Goal: Information Seeking & Learning: Learn about a topic

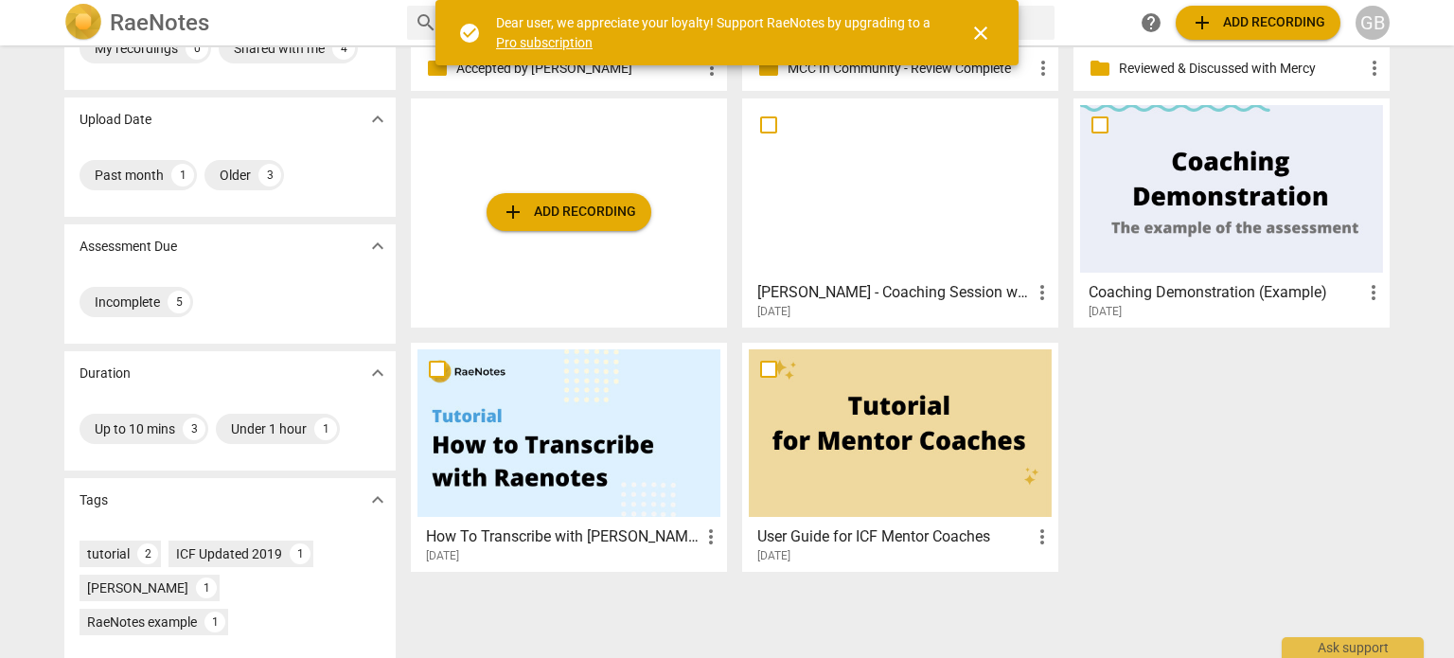
scroll to position [95, 0]
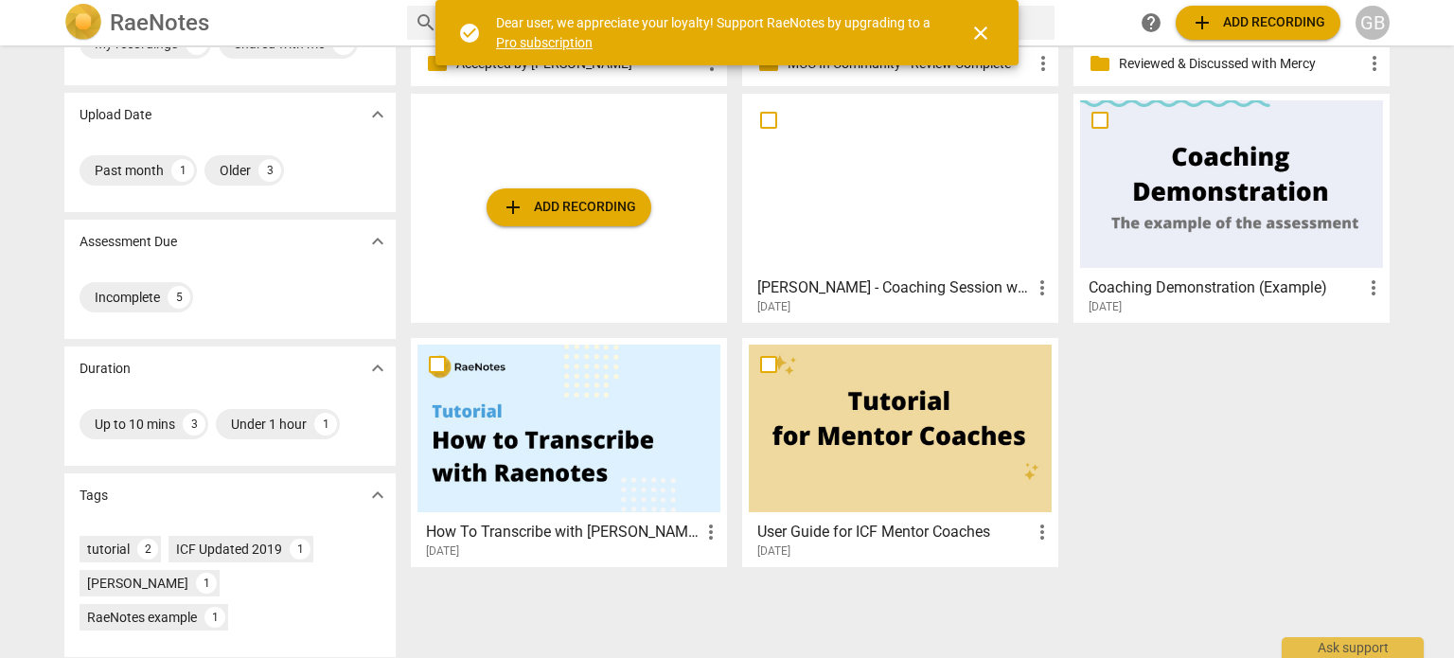
click at [859, 215] on div at bounding box center [900, 184] width 303 height 168
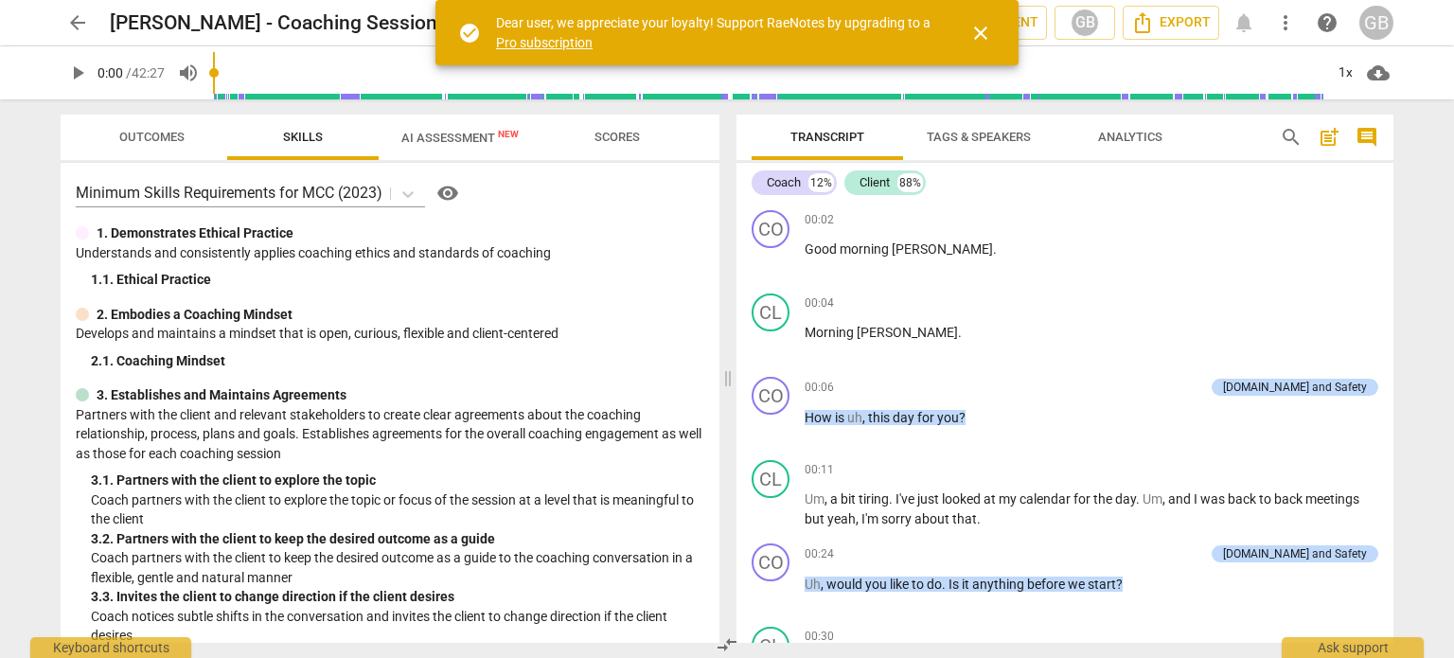
click at [189, 136] on span "Outcomes" at bounding box center [152, 138] width 111 height 26
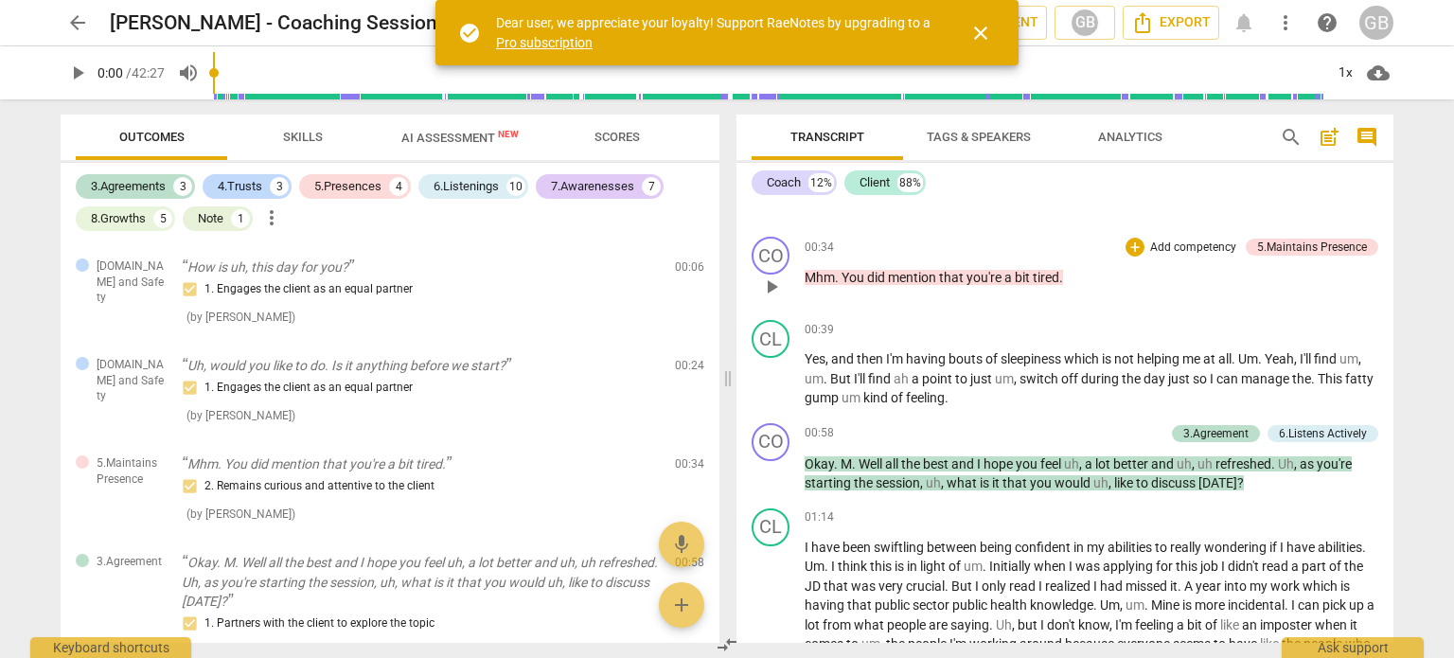
scroll to position [568, 0]
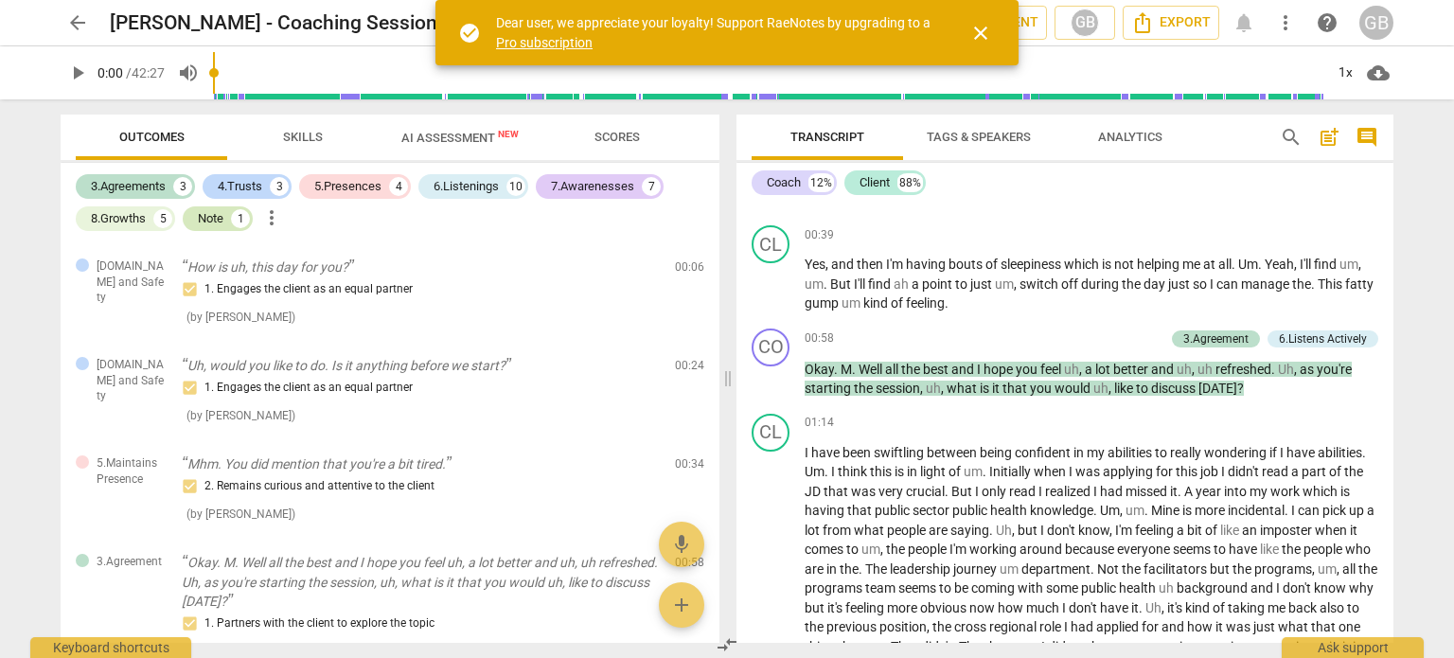
click at [208, 218] on div "Note" at bounding box center [211, 218] width 26 height 19
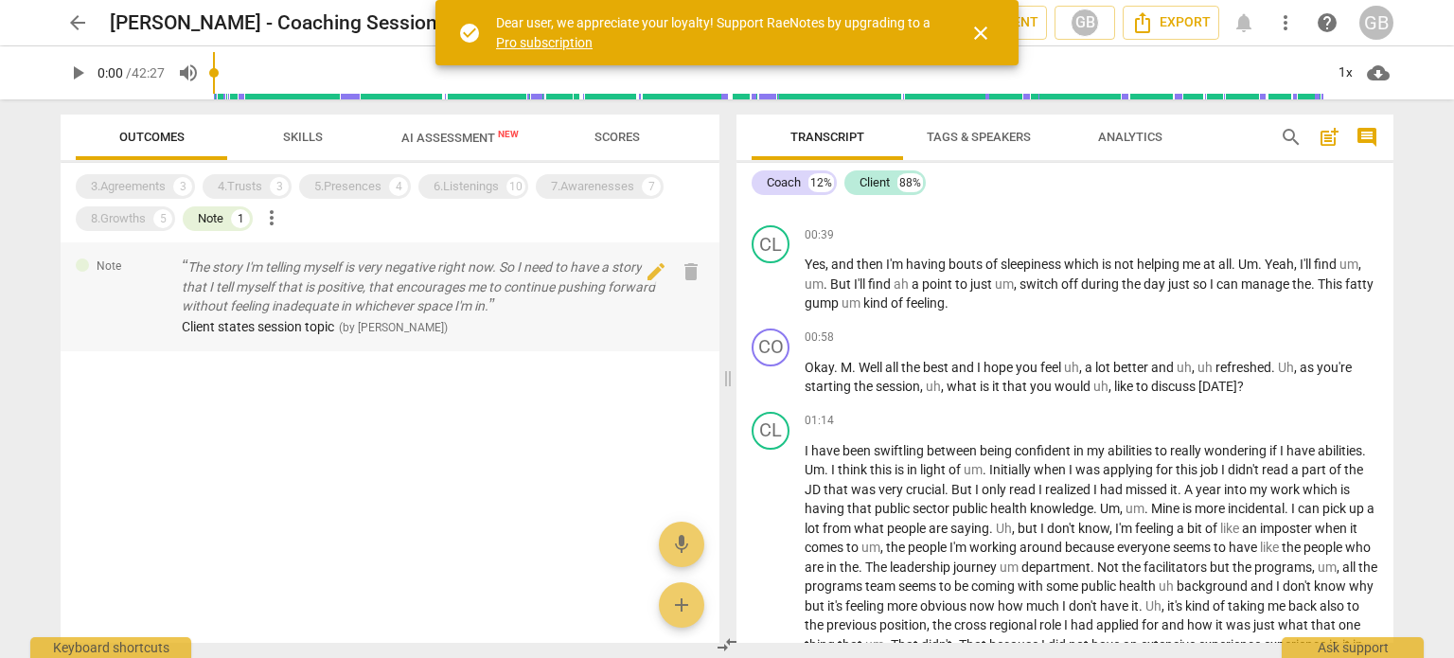
click at [252, 290] on p "The story I'm telling myself is very negative right now. So I need to have a st…" at bounding box center [421, 287] width 478 height 59
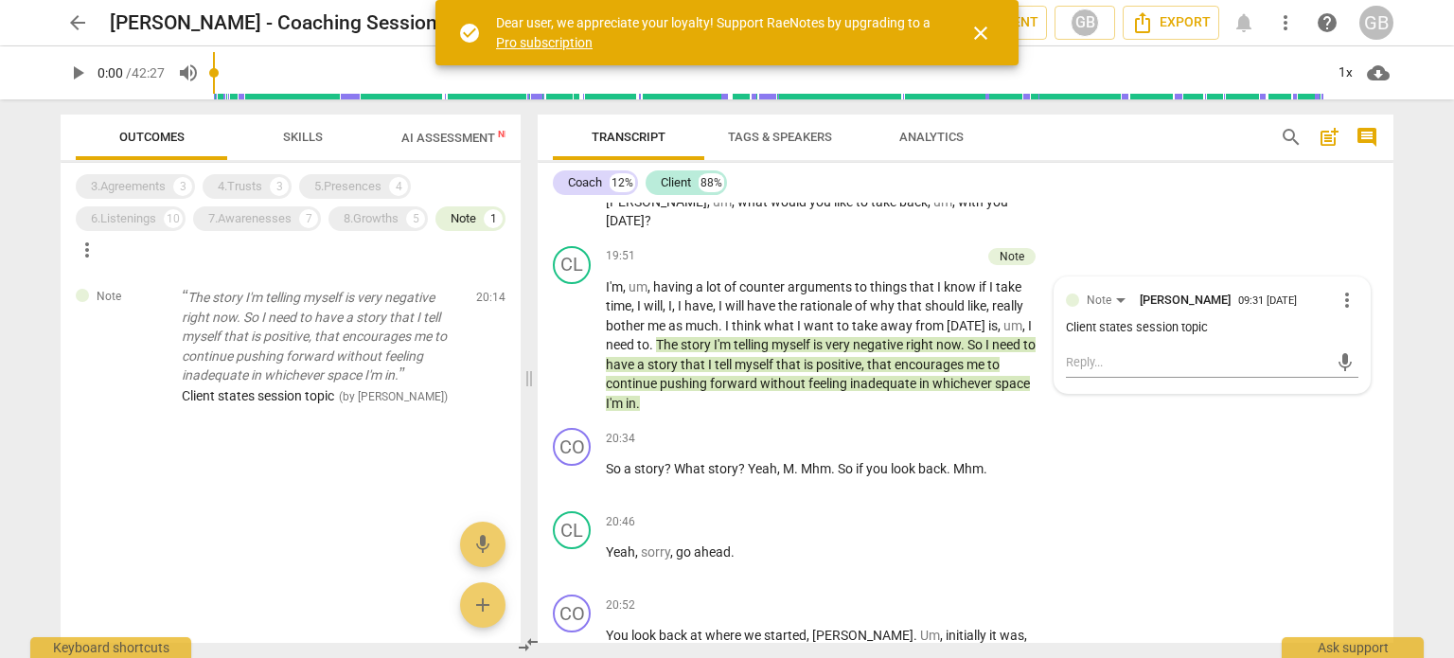
scroll to position [4988, 0]
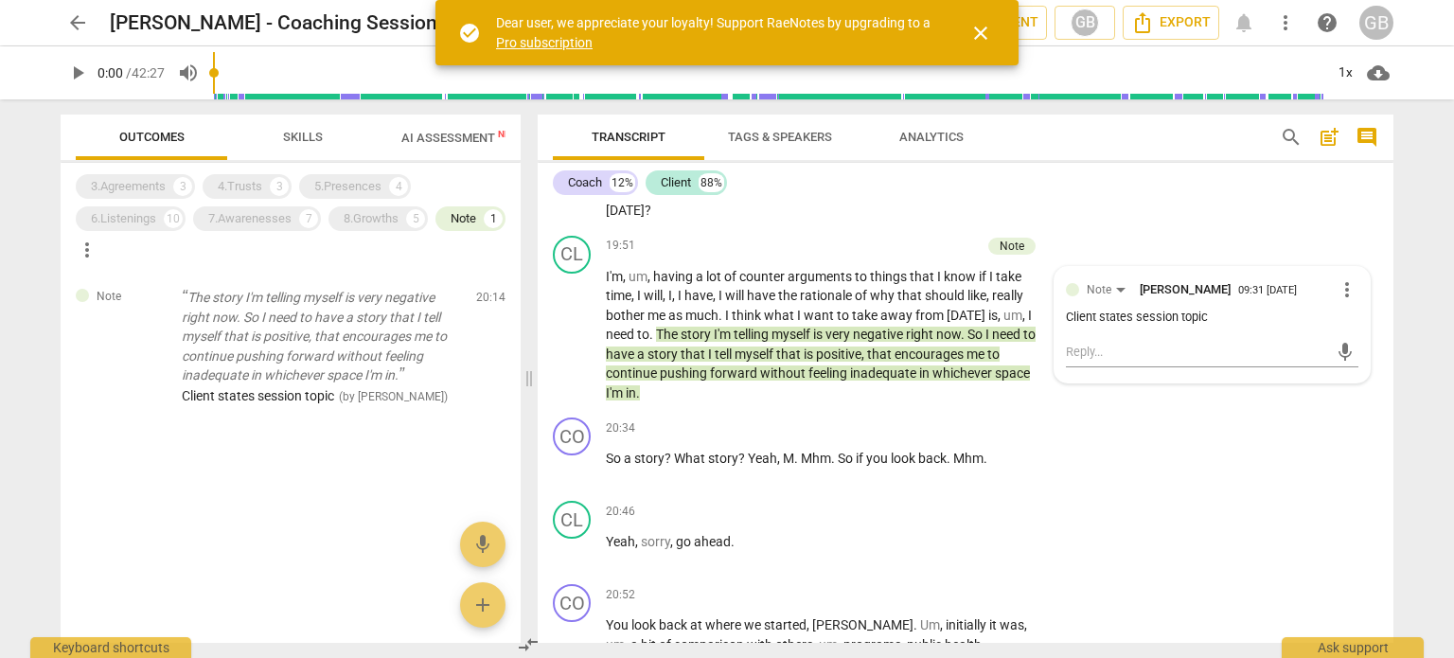
click at [169, 139] on span "Outcomes" at bounding box center [151, 137] width 65 height 14
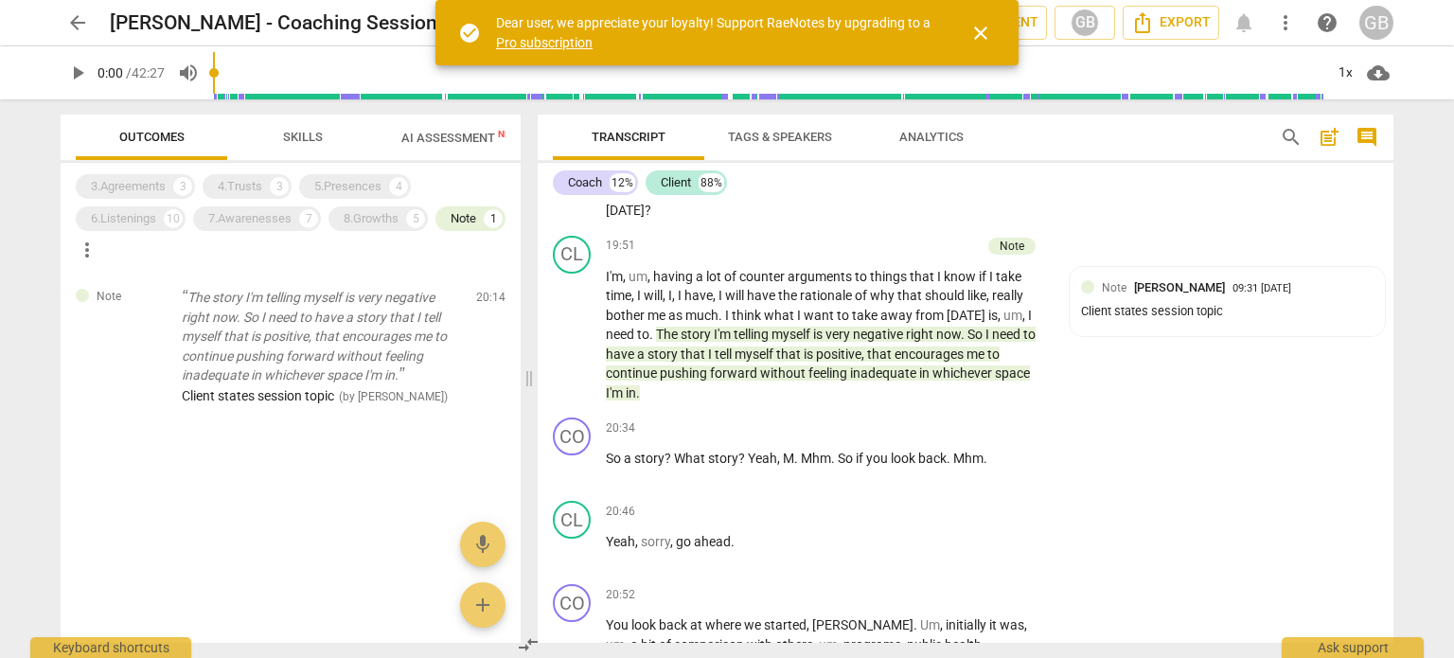
click at [606, 133] on span "Transcript" at bounding box center [629, 137] width 74 height 14
click at [154, 128] on span "Outcomes" at bounding box center [152, 138] width 111 height 26
click at [470, 216] on div "Note" at bounding box center [464, 218] width 26 height 19
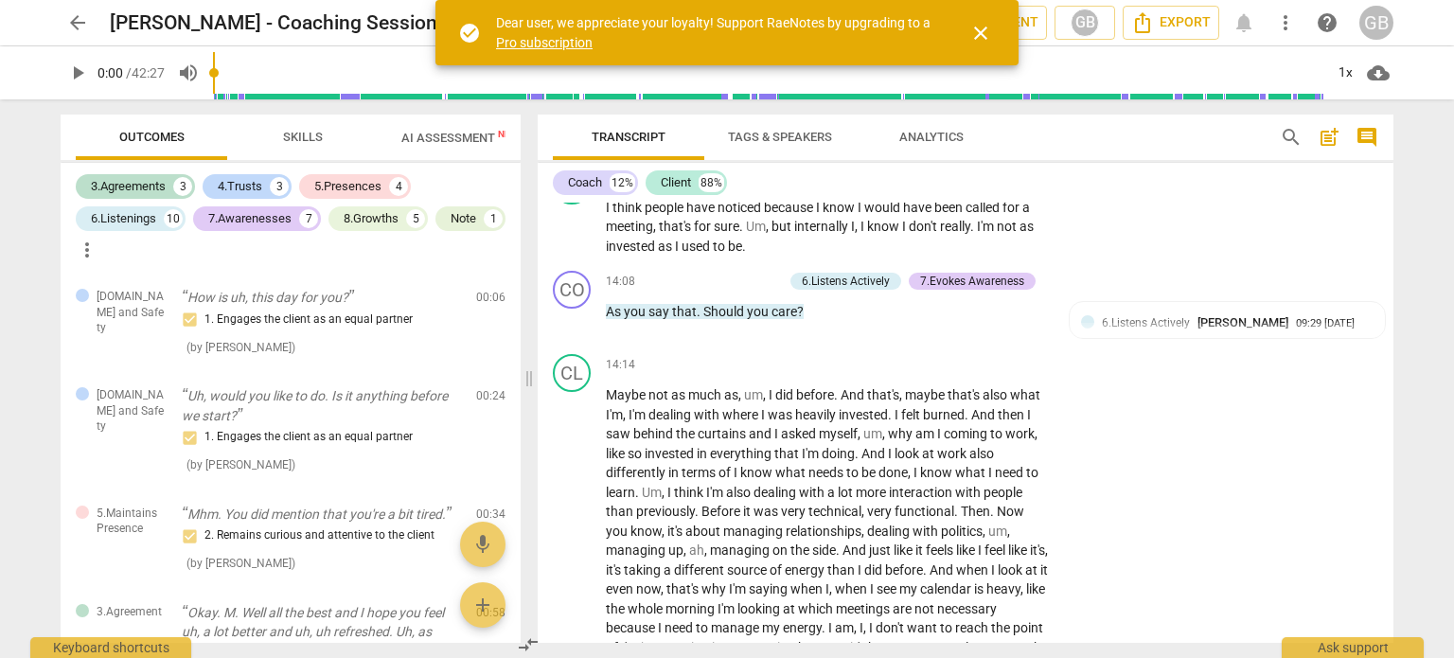
scroll to position [3477, 0]
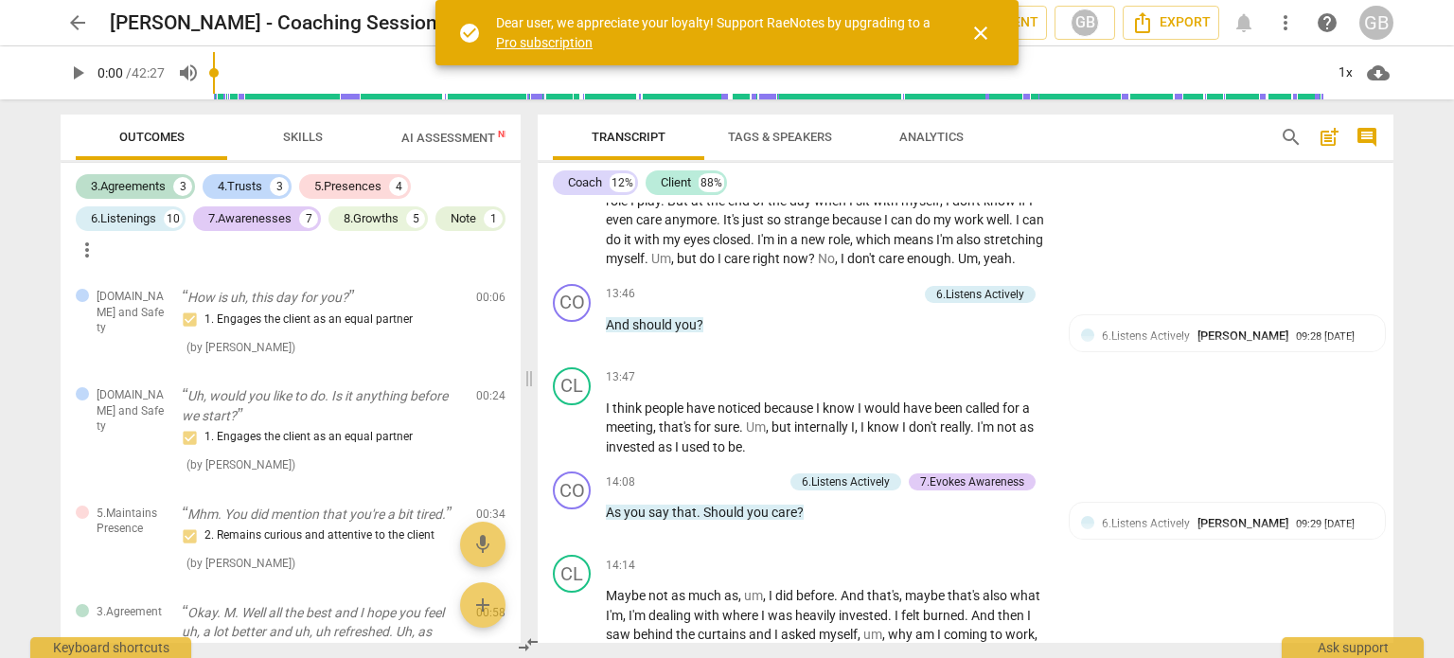
click at [314, 133] on span "Skills" at bounding box center [303, 137] width 40 height 14
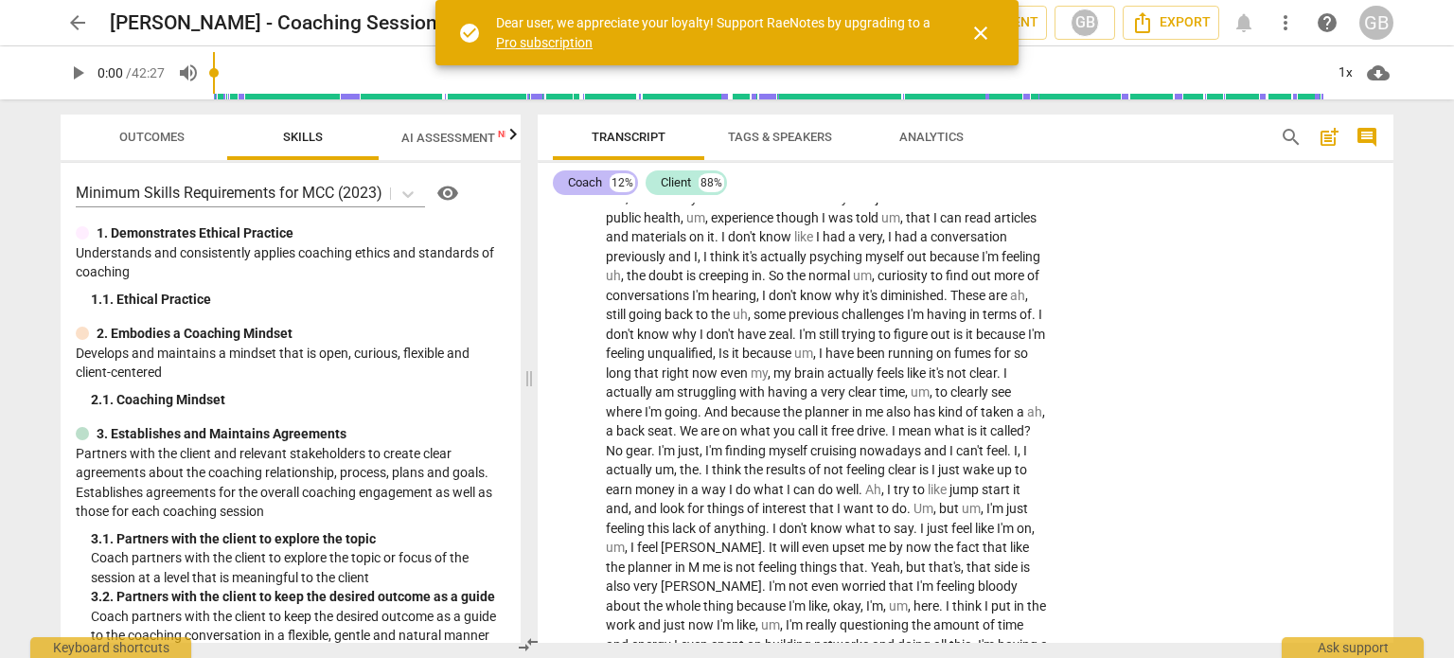
scroll to position [2057, 0]
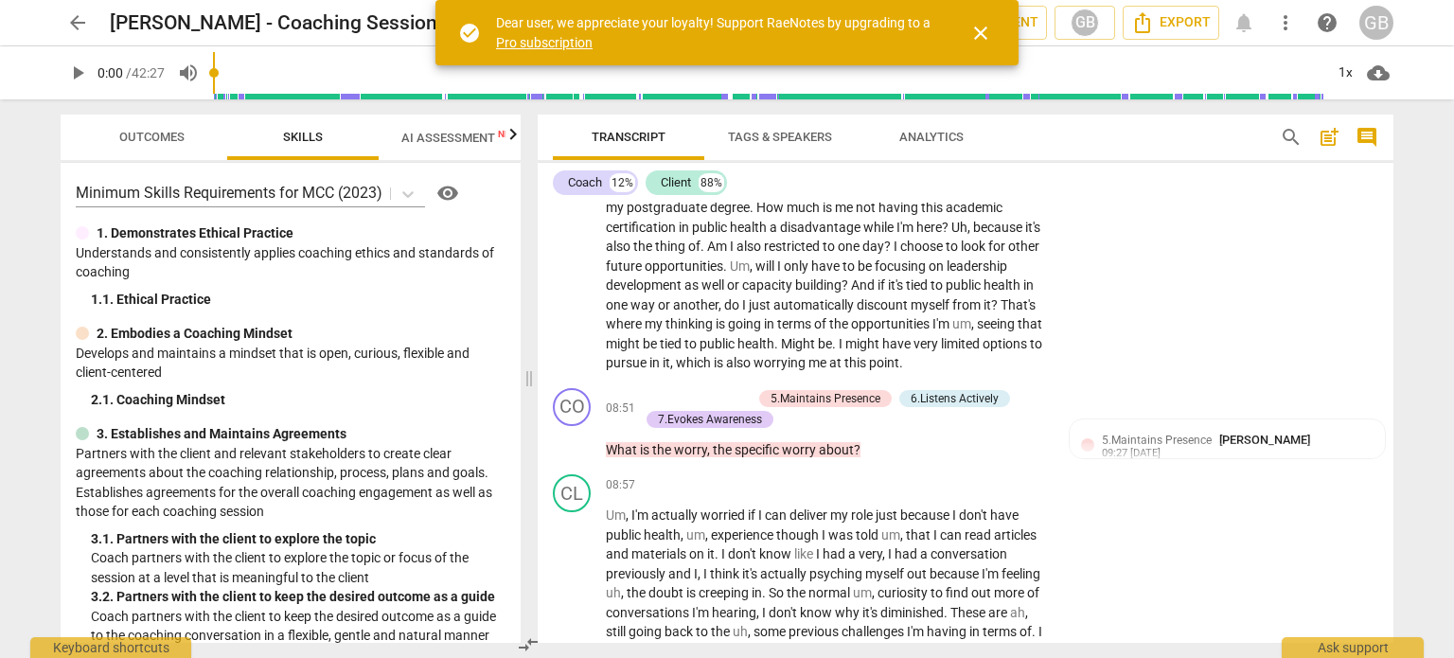
drag, startPoint x: 1396, startPoint y: 271, endPoint x: 1391, endPoint y: 244, distance: 26.9
click at [1391, 244] on div "Transcript Tags & Speakers Analytics search post_add comment Coach 12% Client 8…" at bounding box center [969, 378] width 879 height 559
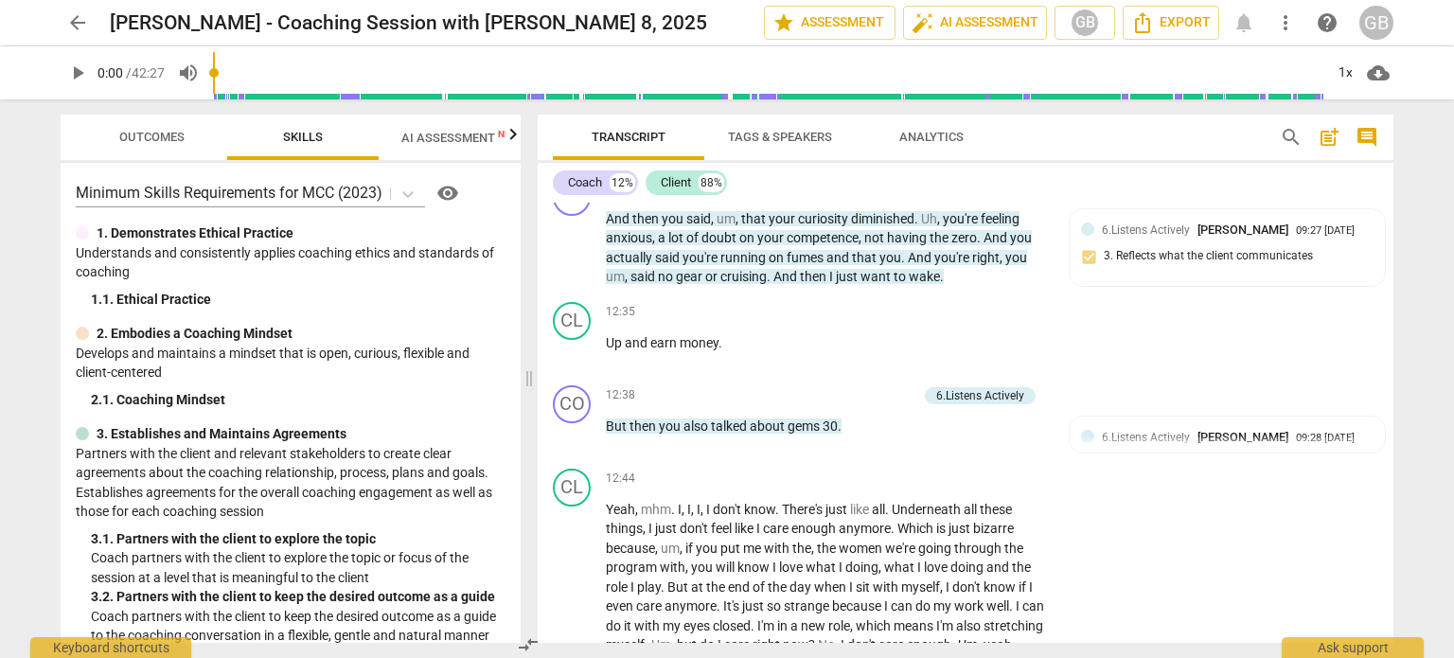
scroll to position [3409, 0]
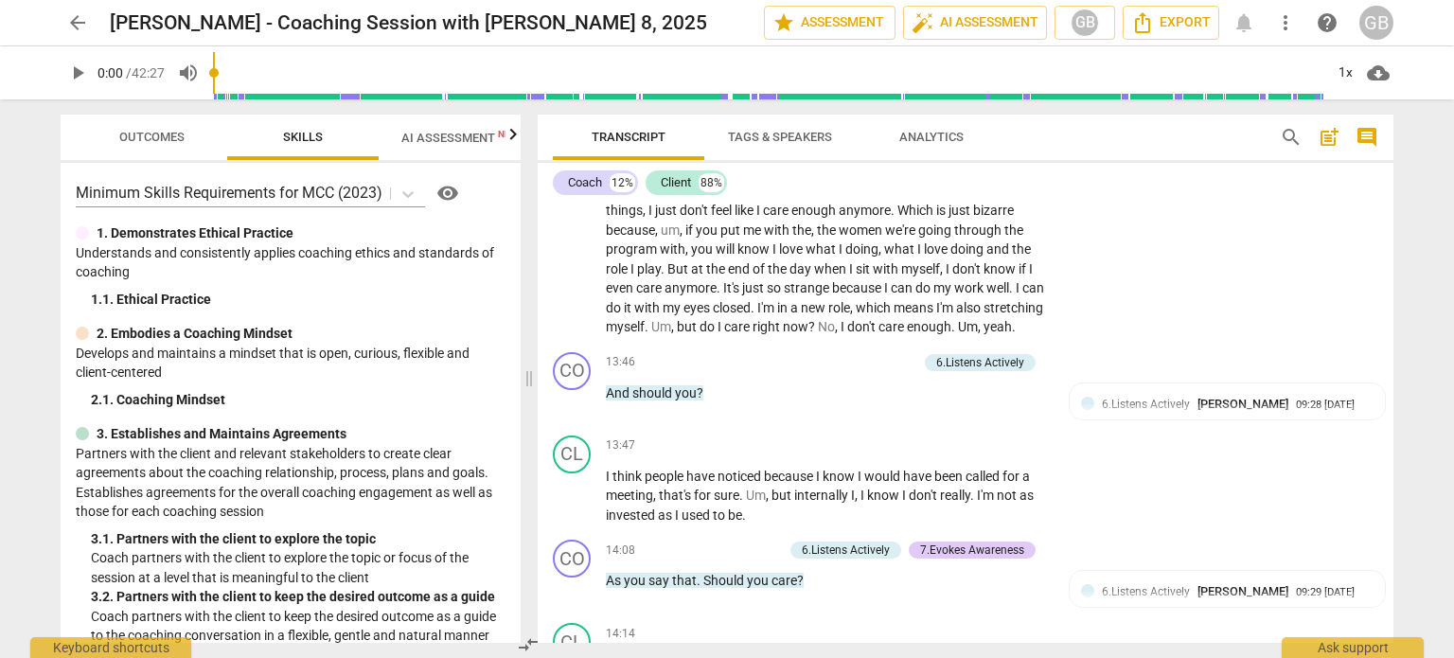
click at [163, 128] on span "Outcomes" at bounding box center [152, 138] width 111 height 26
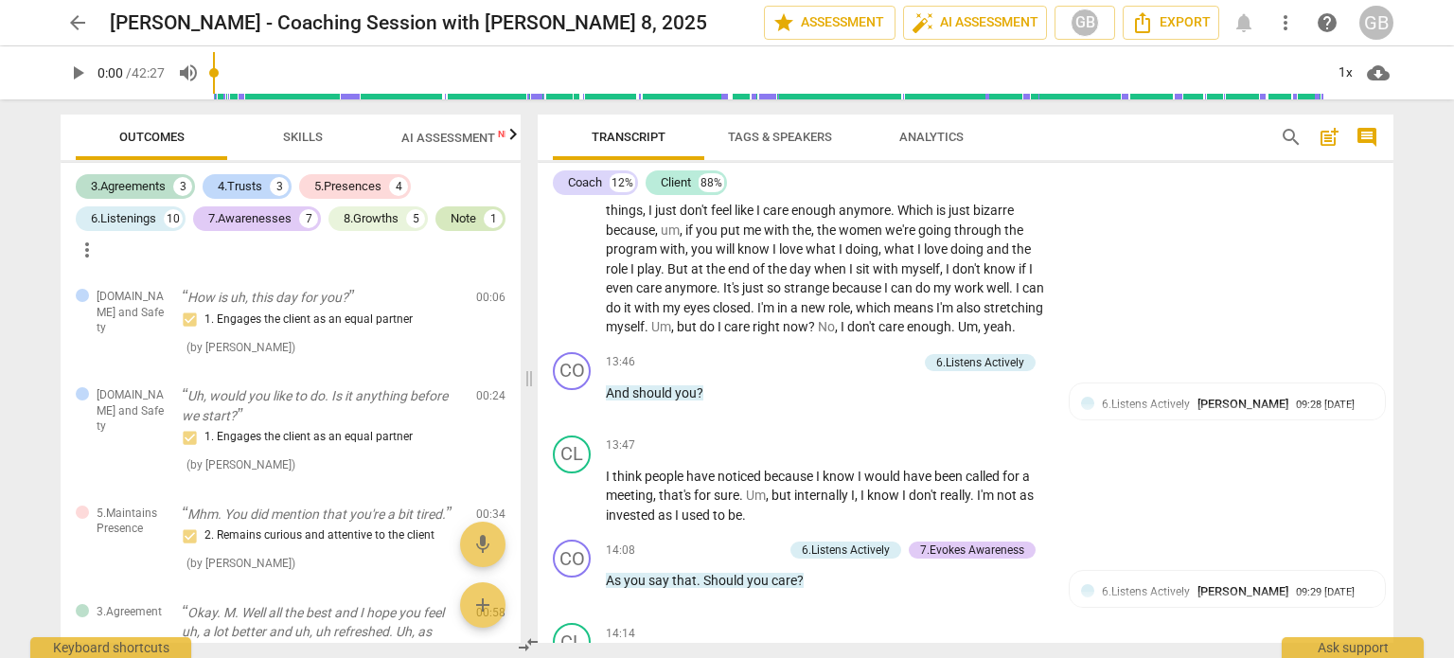
click at [469, 214] on div "Note" at bounding box center [464, 218] width 26 height 19
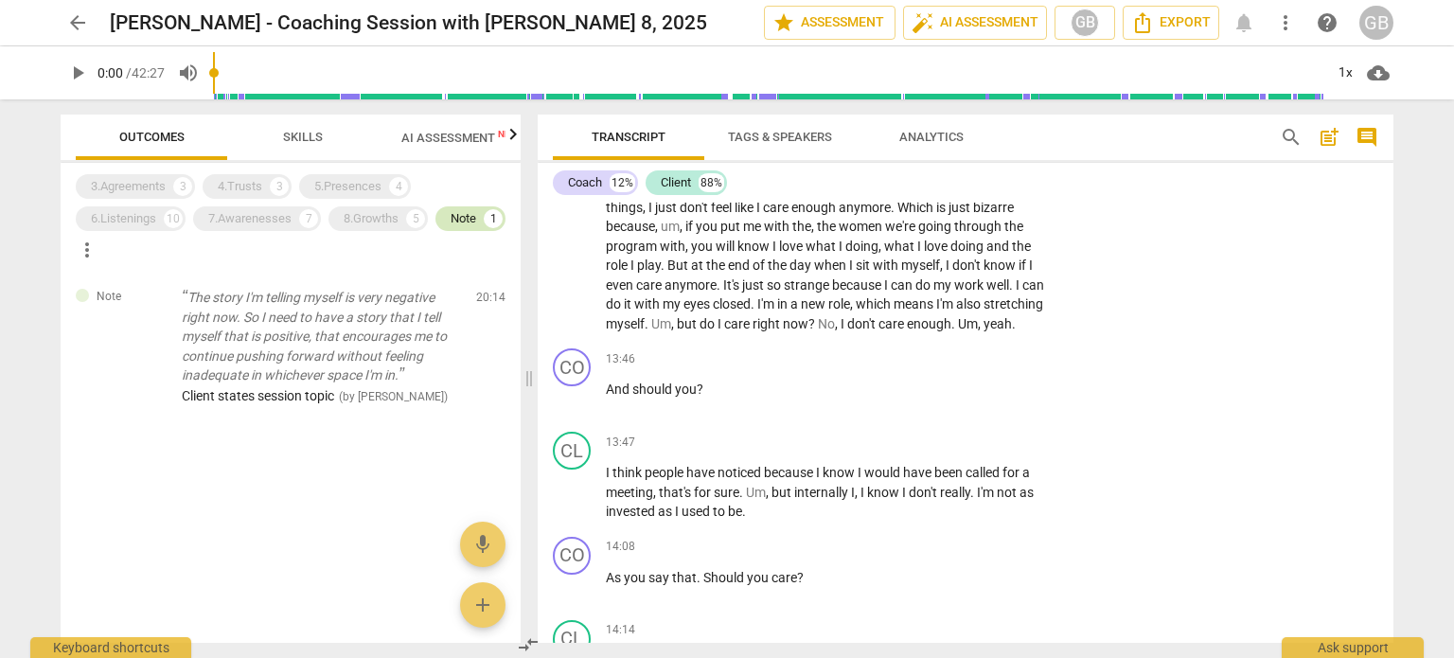
scroll to position [3405, 0]
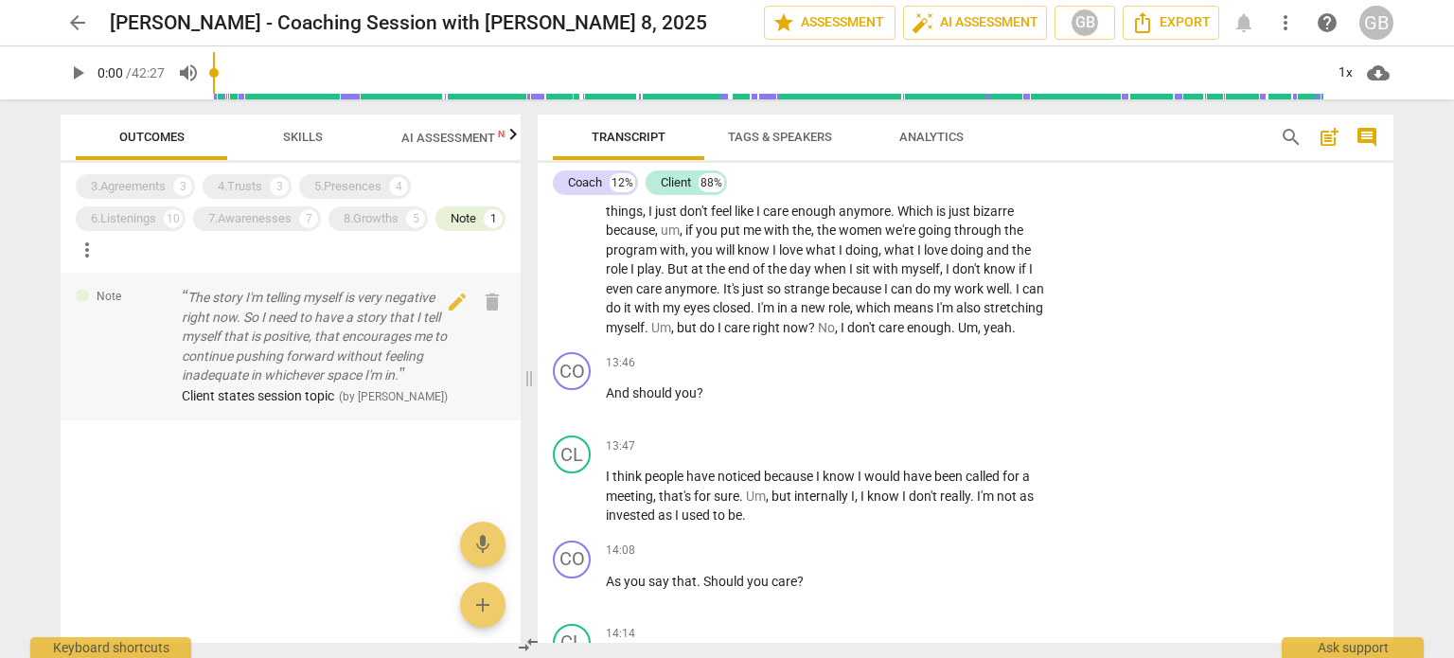
click at [274, 348] on p "The story I'm telling myself is very negative right now. So I need to have a st…" at bounding box center [321, 337] width 279 height 98
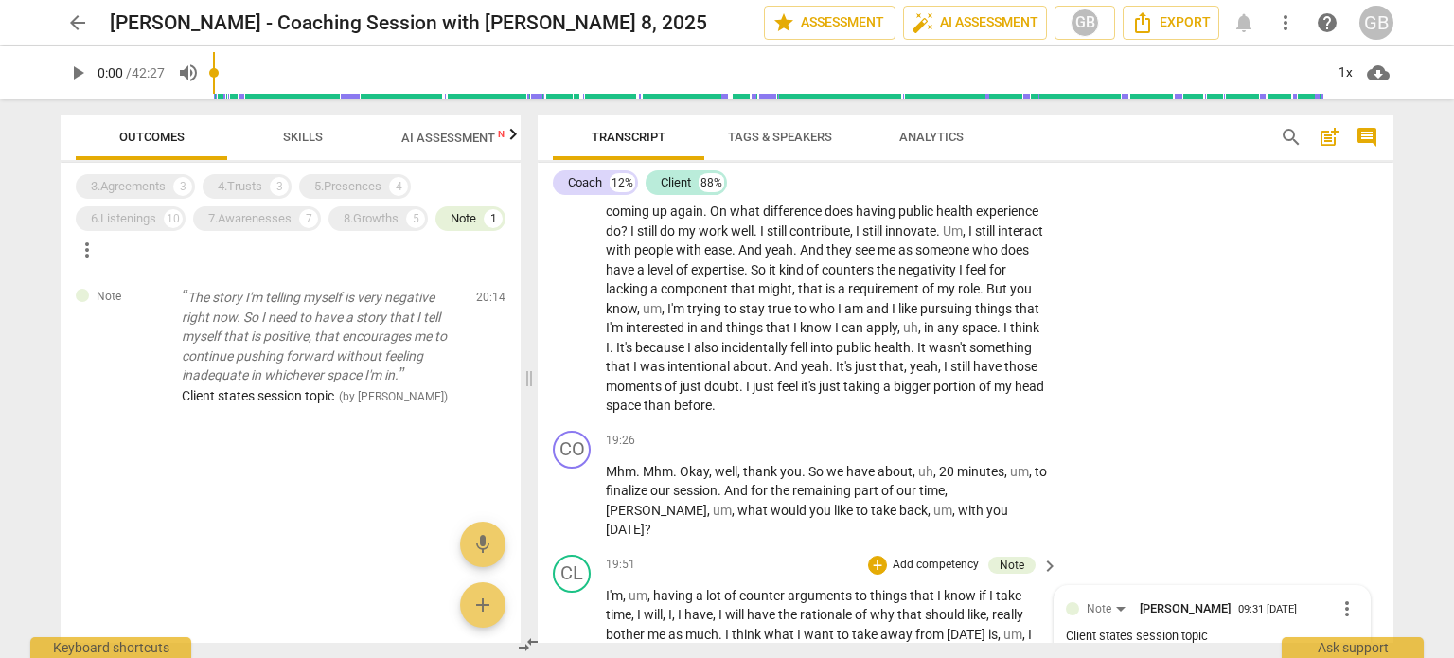
scroll to position [4610, 0]
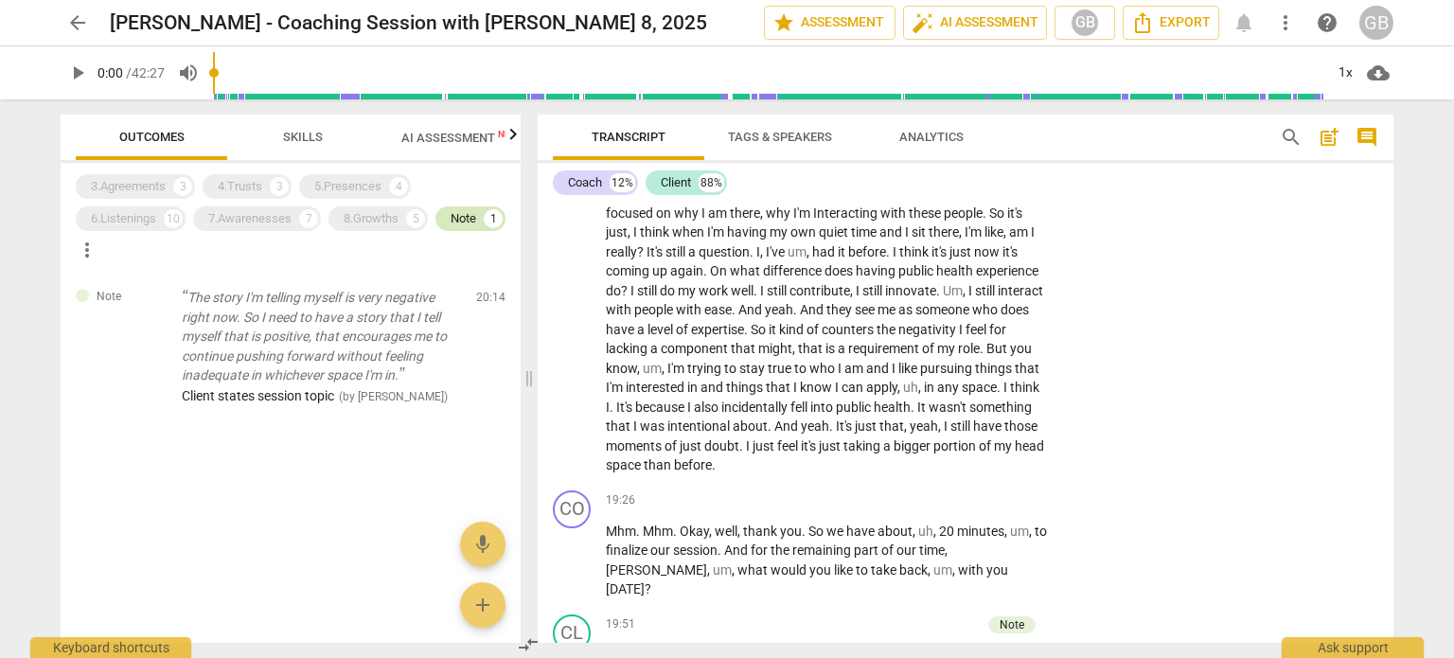
click at [481, 223] on div "Note 1" at bounding box center [471, 218] width 70 height 25
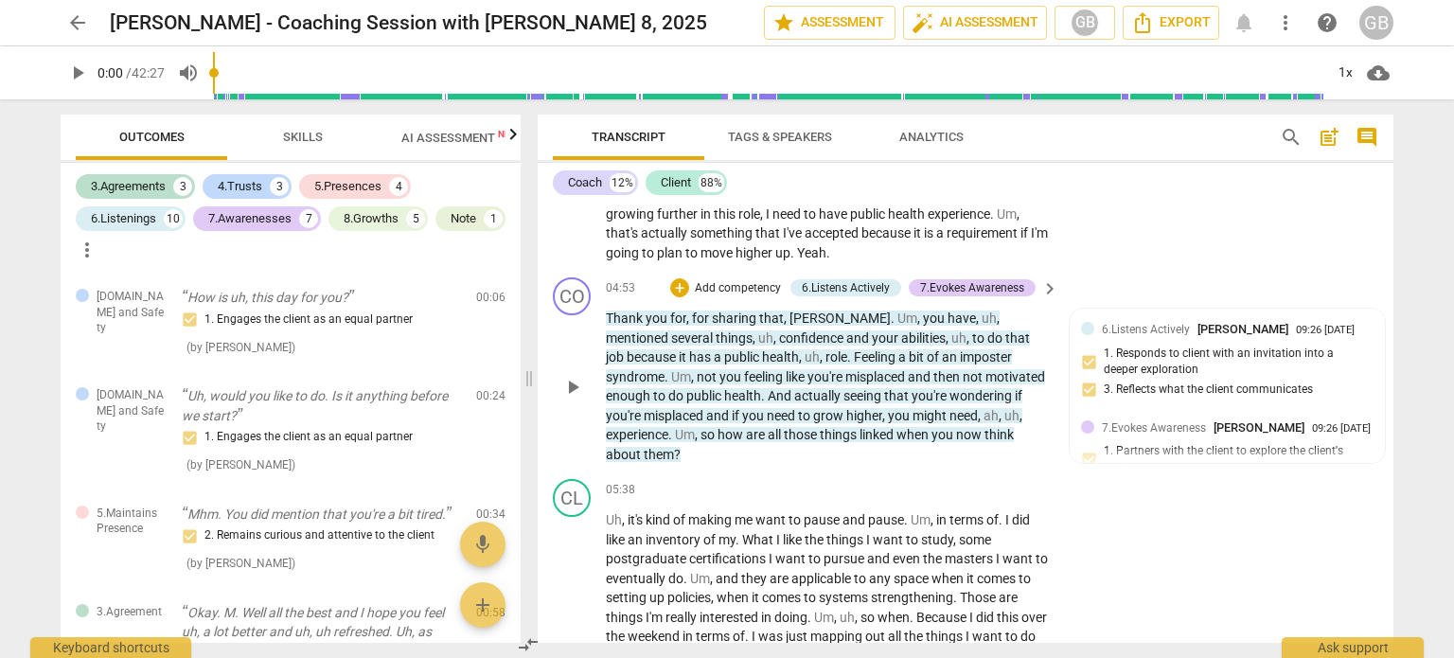
scroll to position [1394, 0]
click at [133, 178] on div "3.Agreements" at bounding box center [128, 186] width 75 height 19
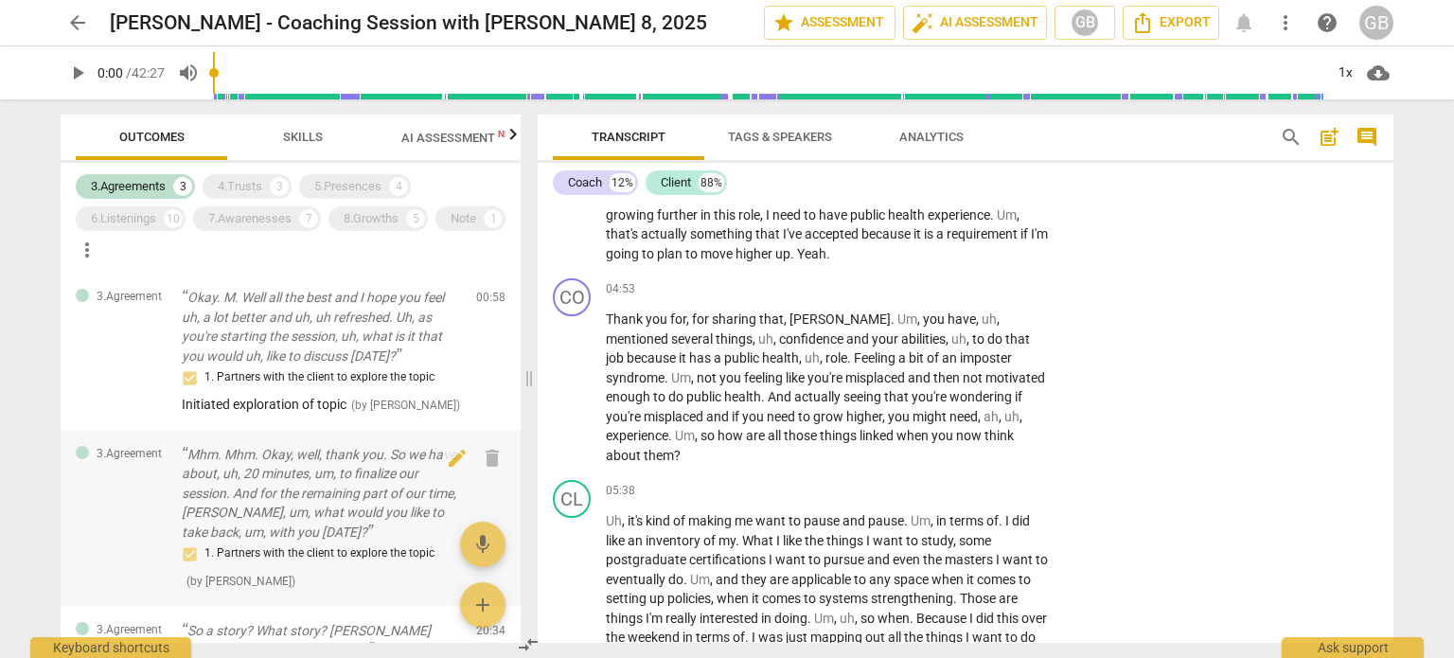
scroll to position [95, 0]
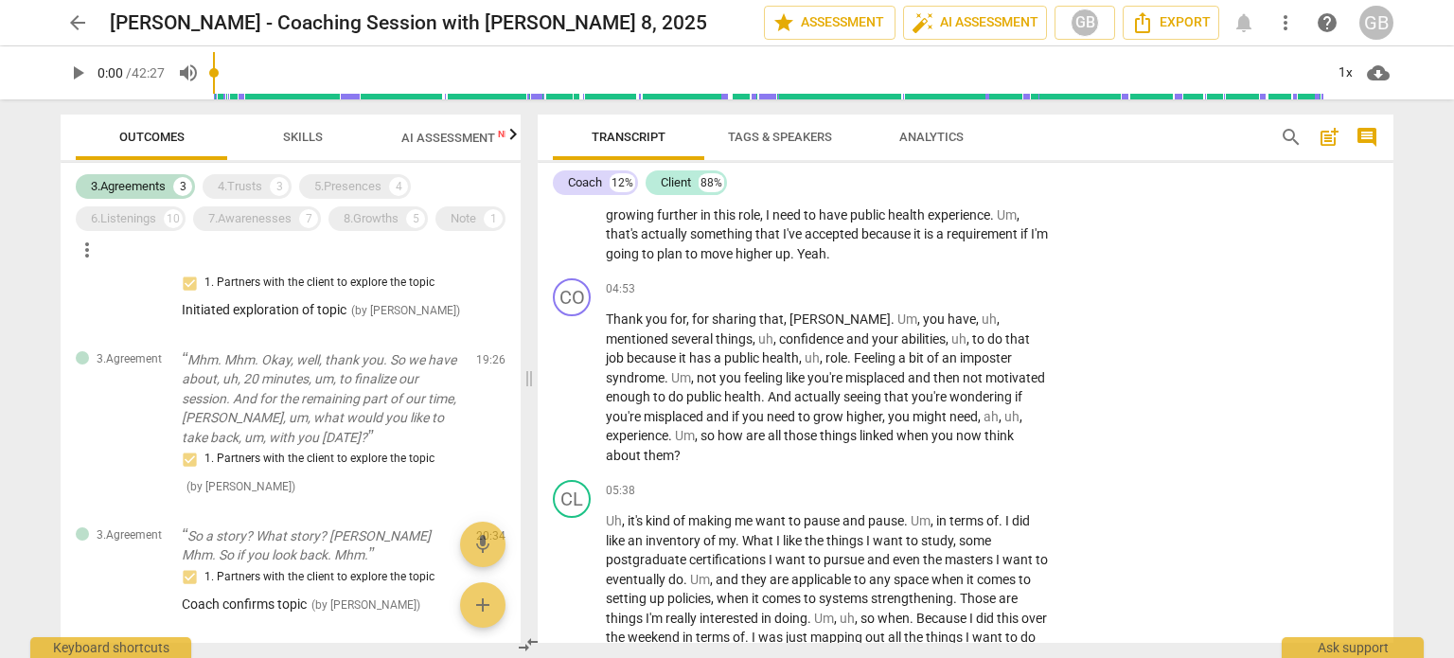
click at [288, 133] on span "Skills" at bounding box center [303, 137] width 40 height 14
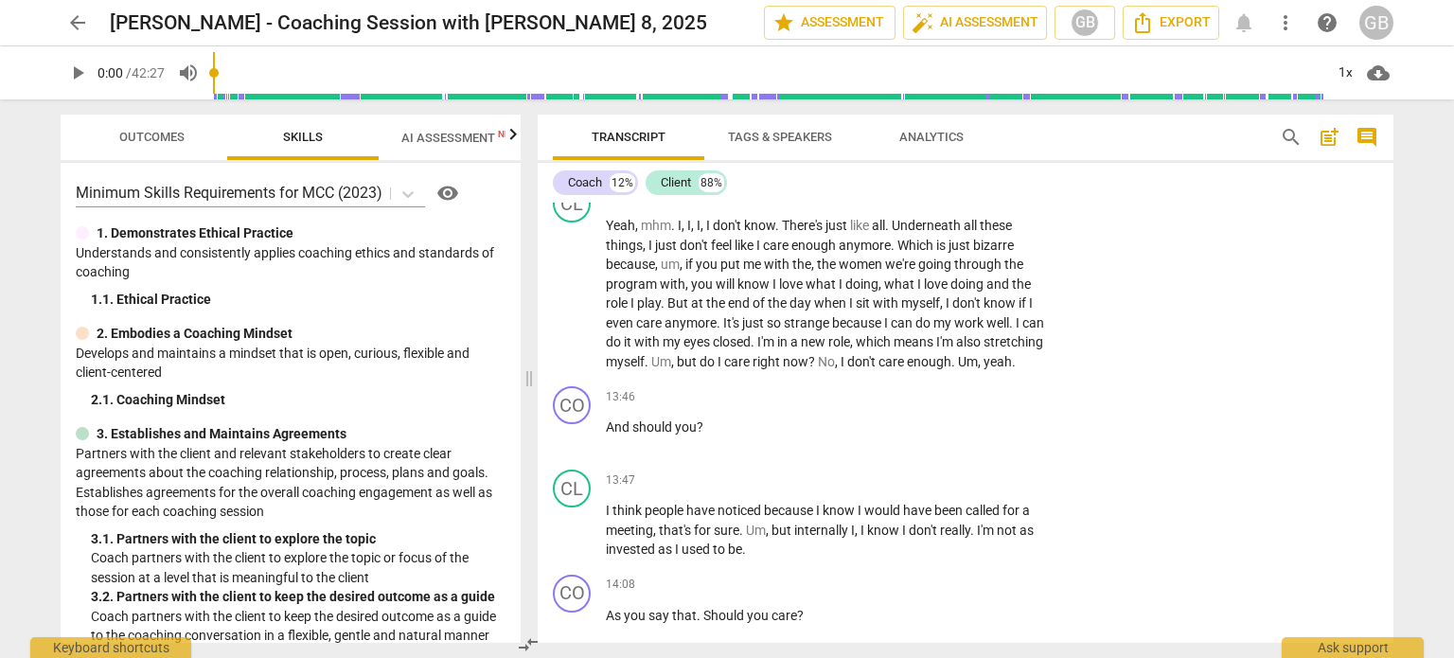
scroll to position [3382, 0]
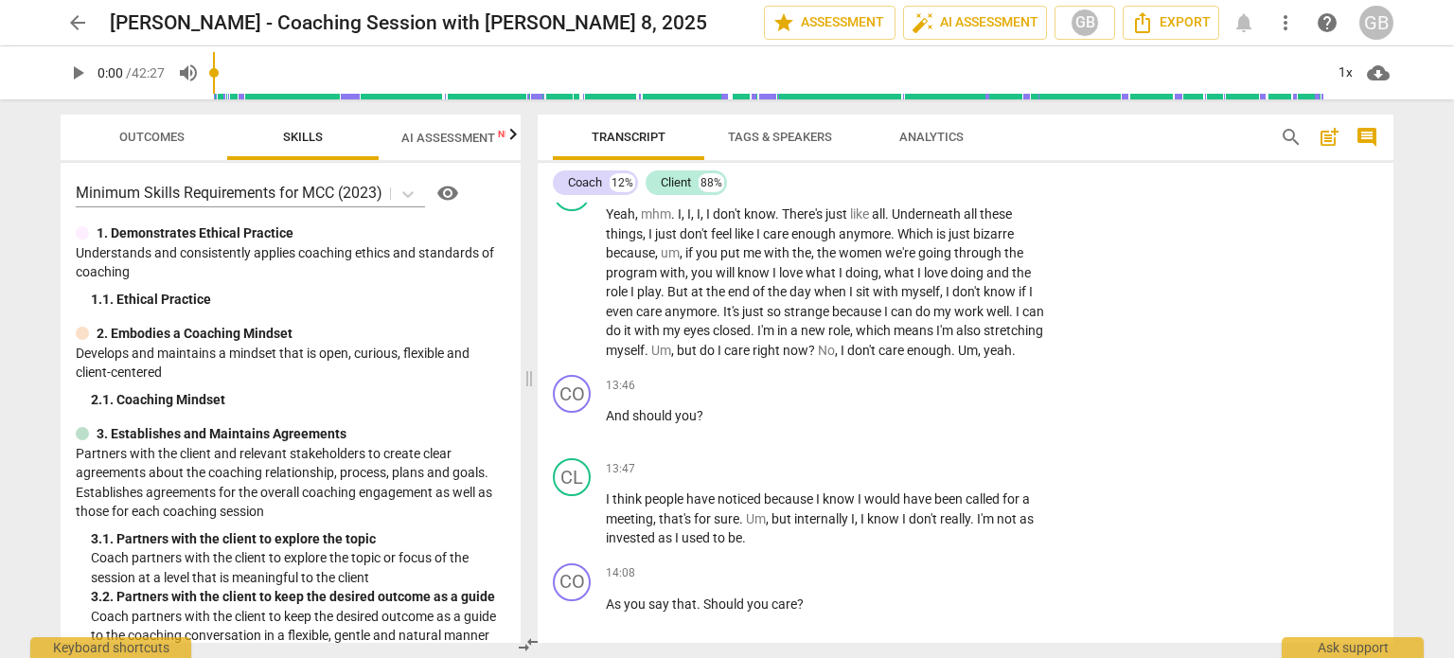
click at [161, 133] on span "Outcomes" at bounding box center [151, 137] width 65 height 14
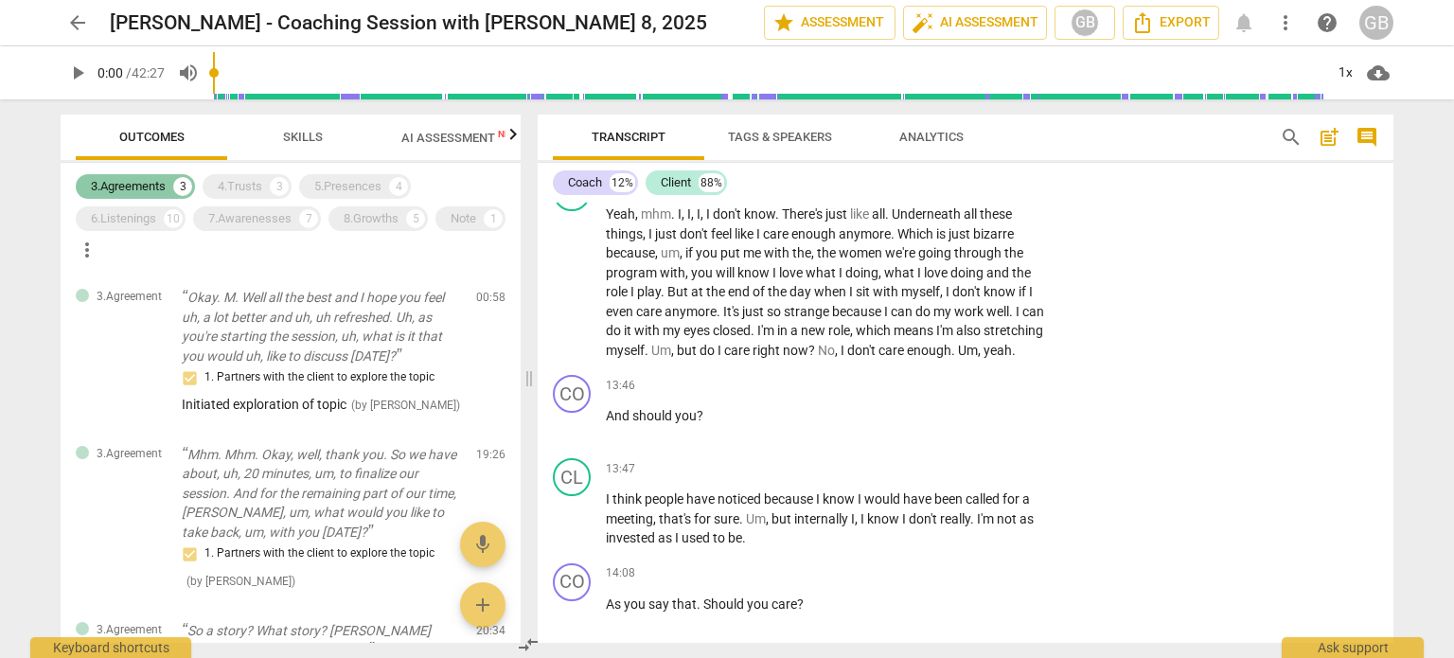
click at [148, 184] on div "3.Agreements" at bounding box center [128, 186] width 75 height 19
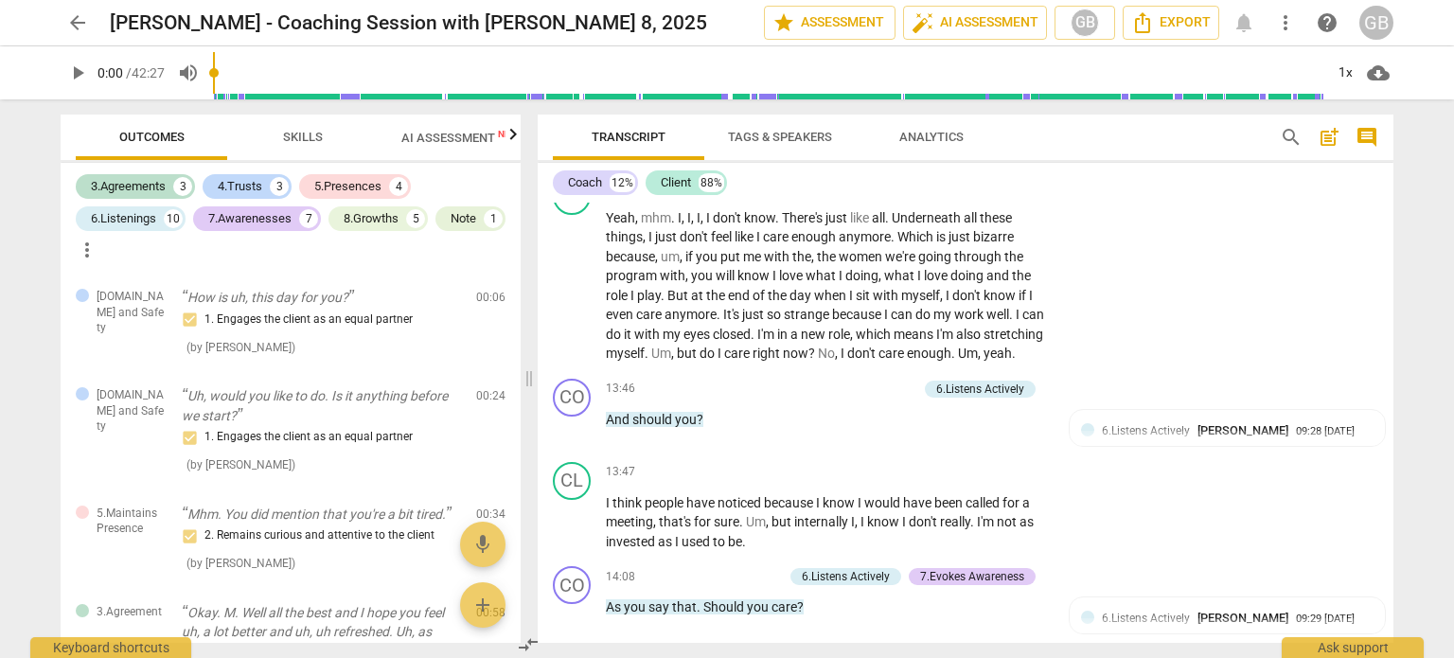
scroll to position [3386, 0]
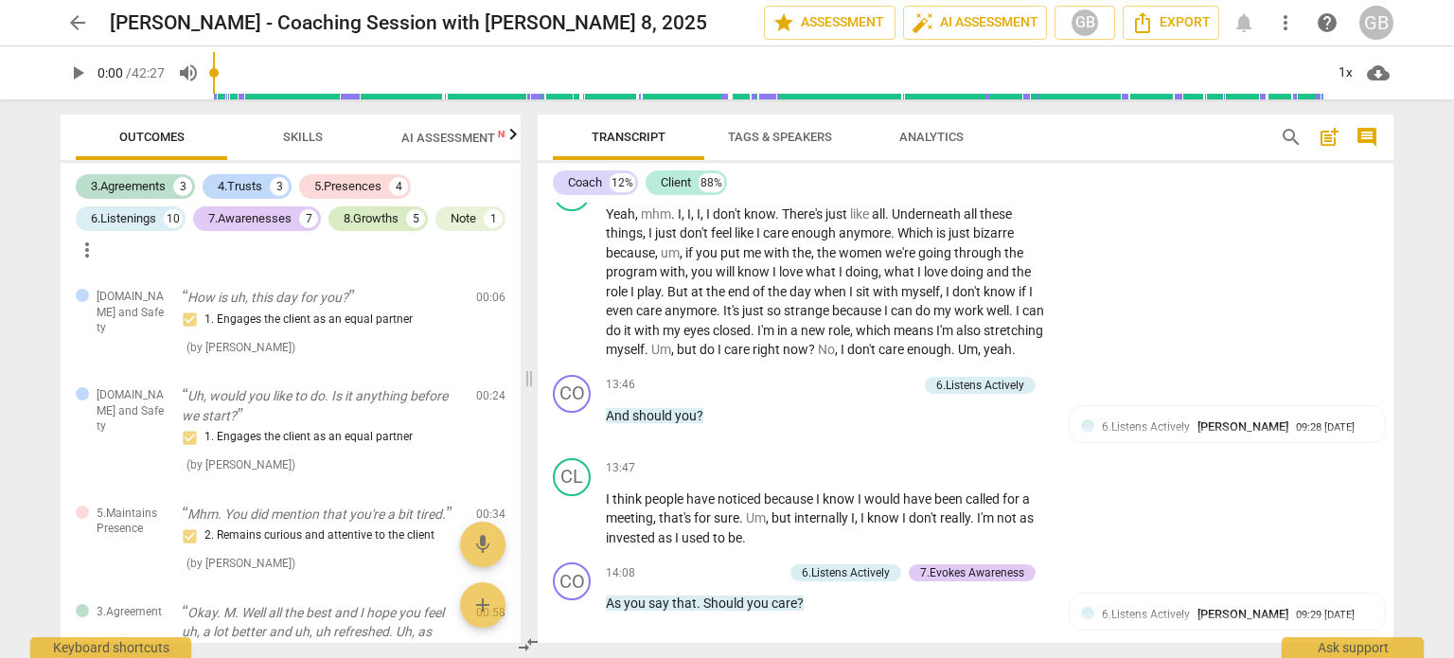
click at [368, 220] on div "8.Growths" at bounding box center [371, 218] width 55 height 19
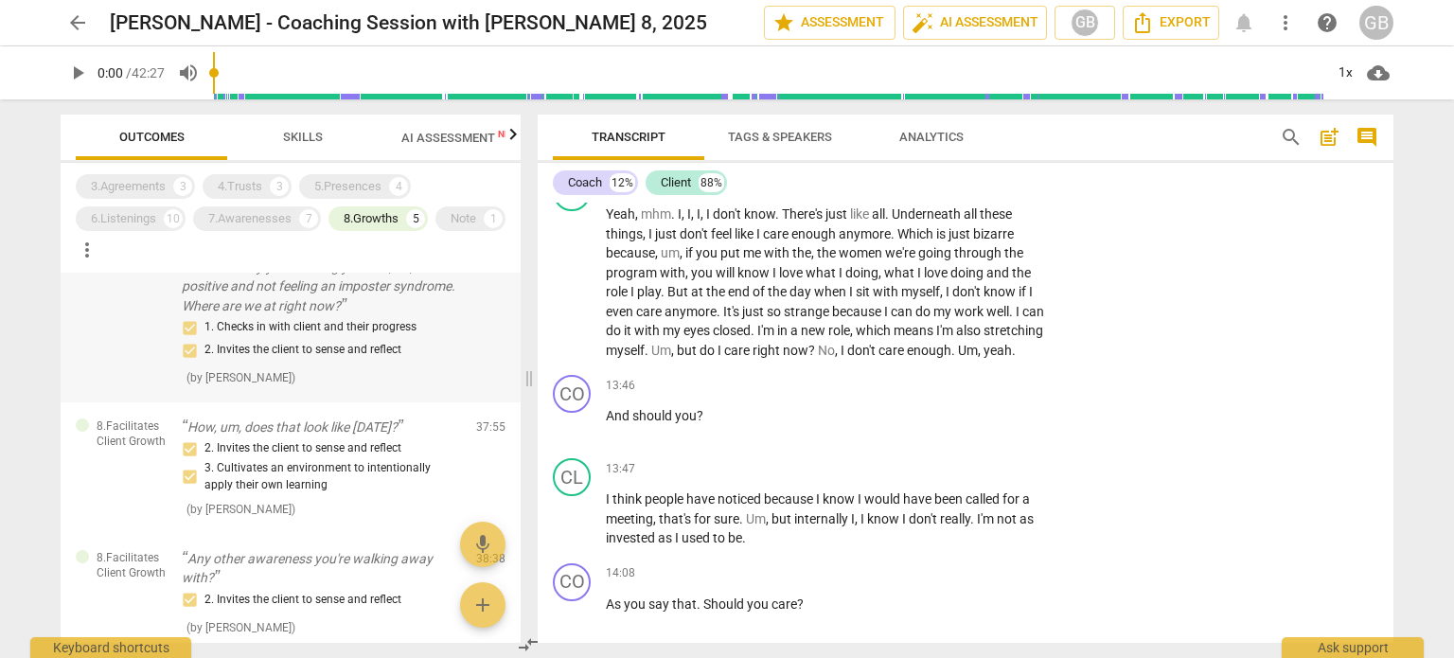
scroll to position [95, 0]
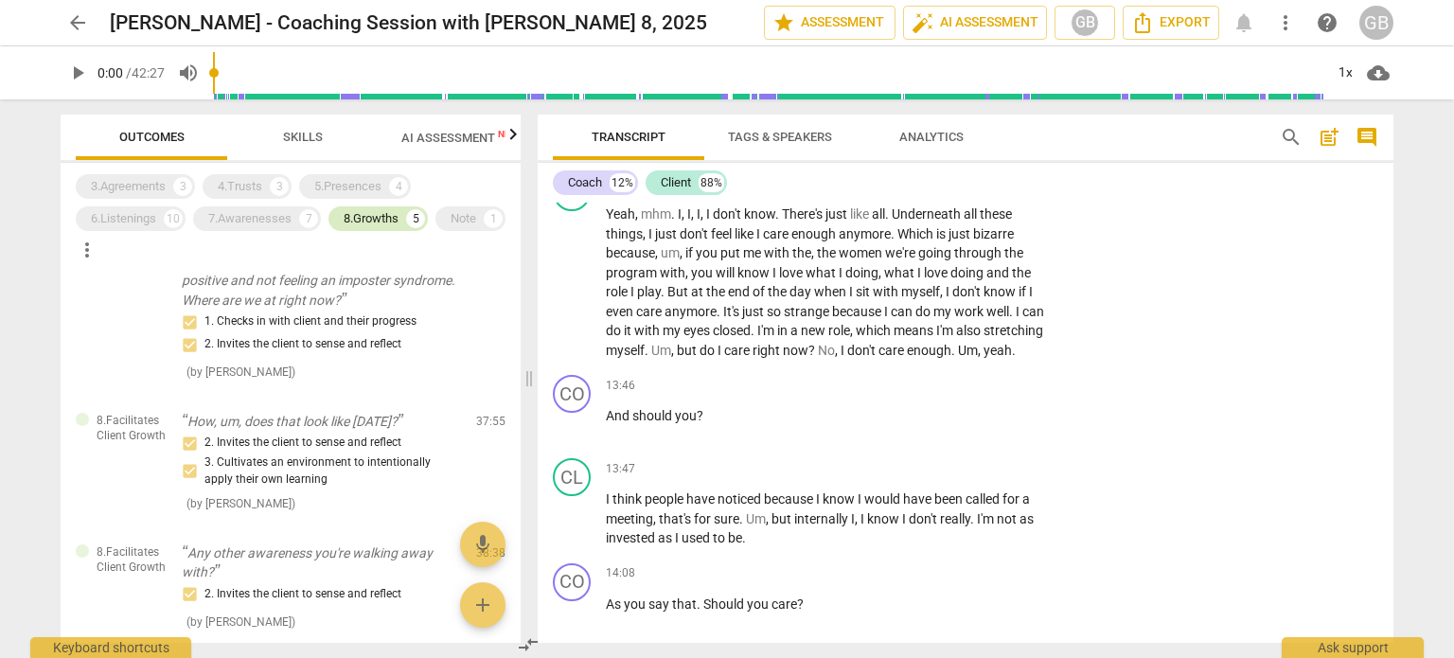
click at [388, 207] on div "8.Growths 5" at bounding box center [378, 218] width 99 height 25
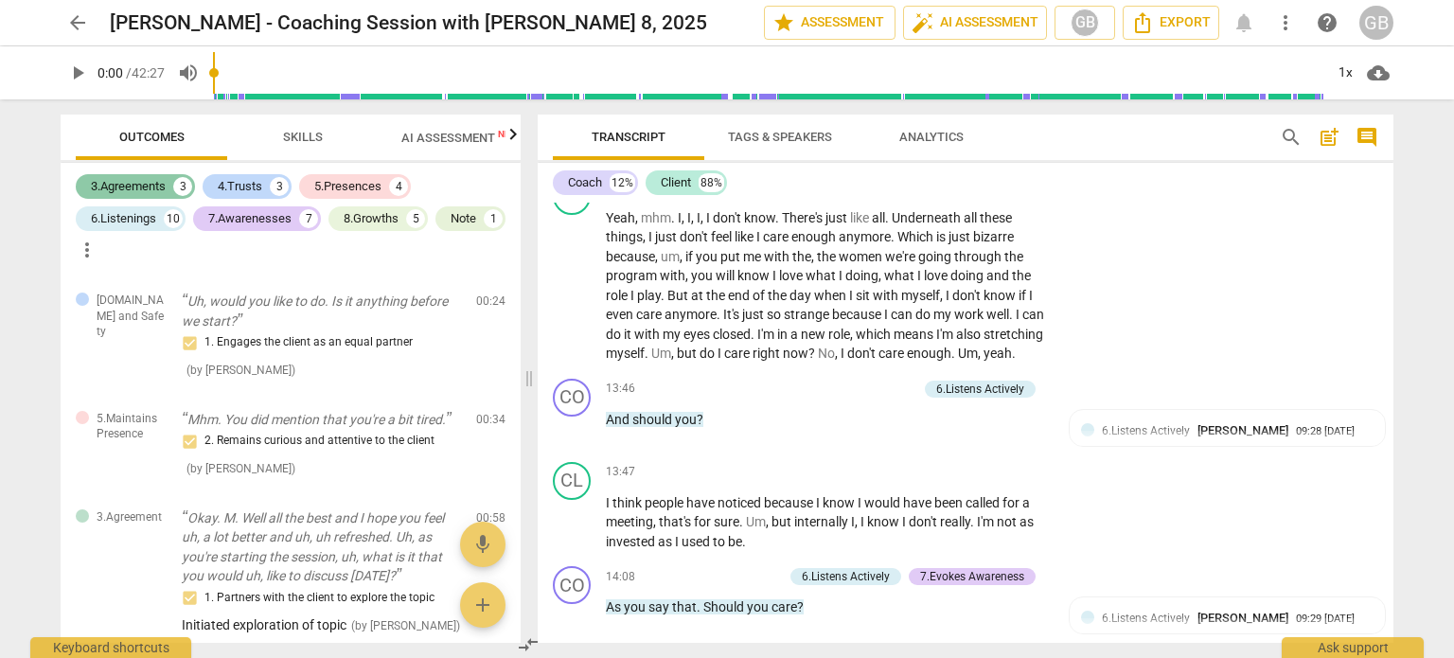
scroll to position [3386, 0]
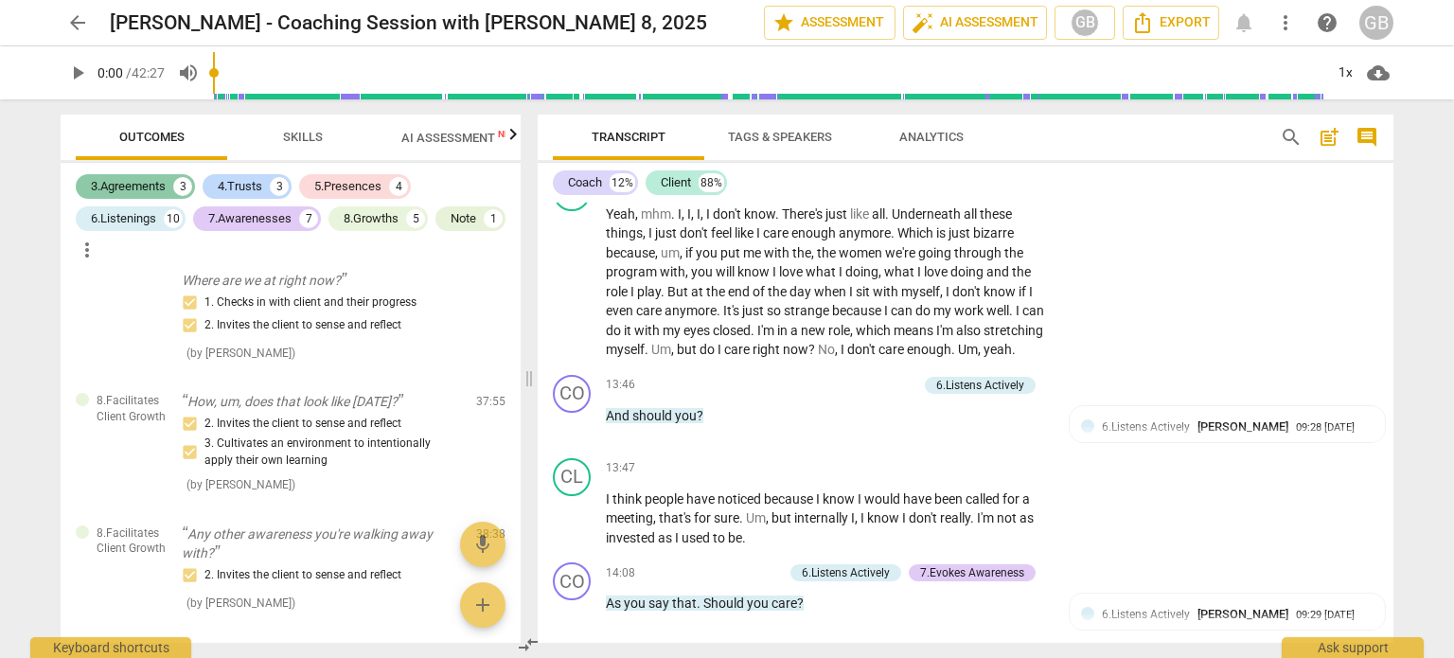
click at [112, 185] on div "3.Agreements" at bounding box center [128, 186] width 75 height 19
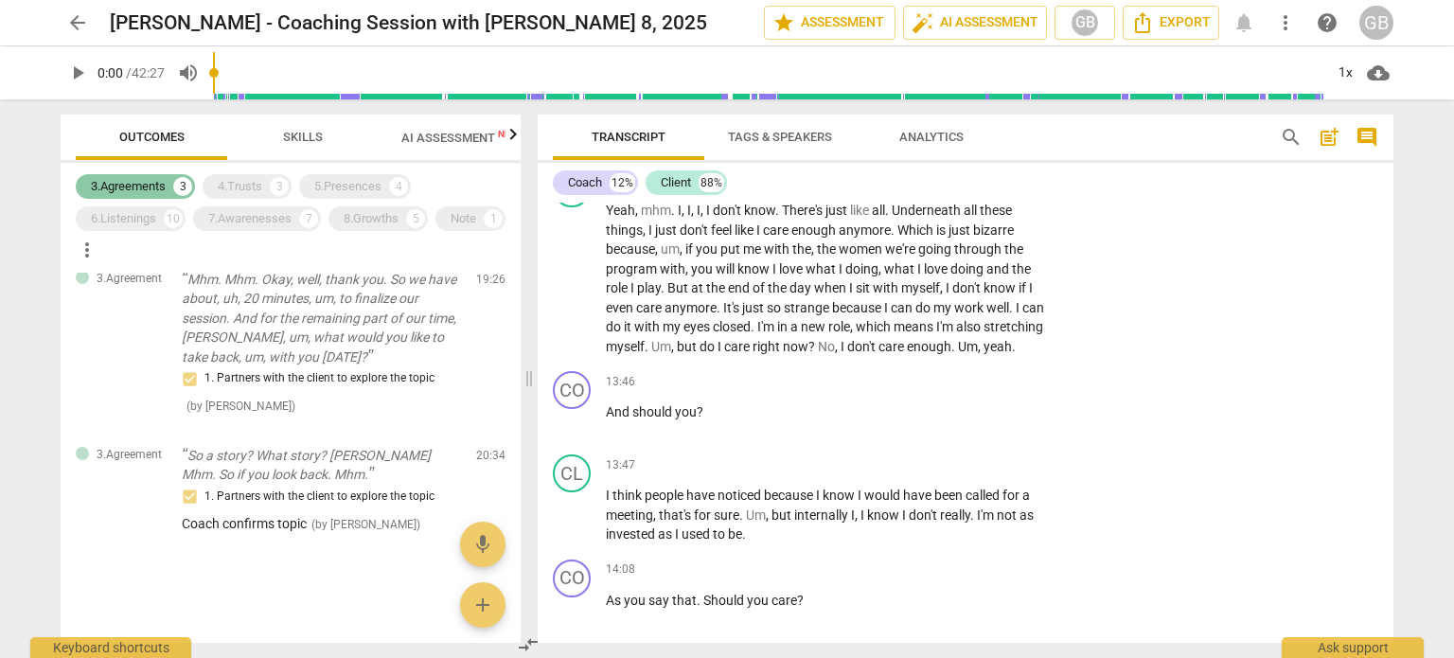
scroll to position [3382, 0]
click at [144, 179] on div "3.Agreements" at bounding box center [128, 186] width 75 height 19
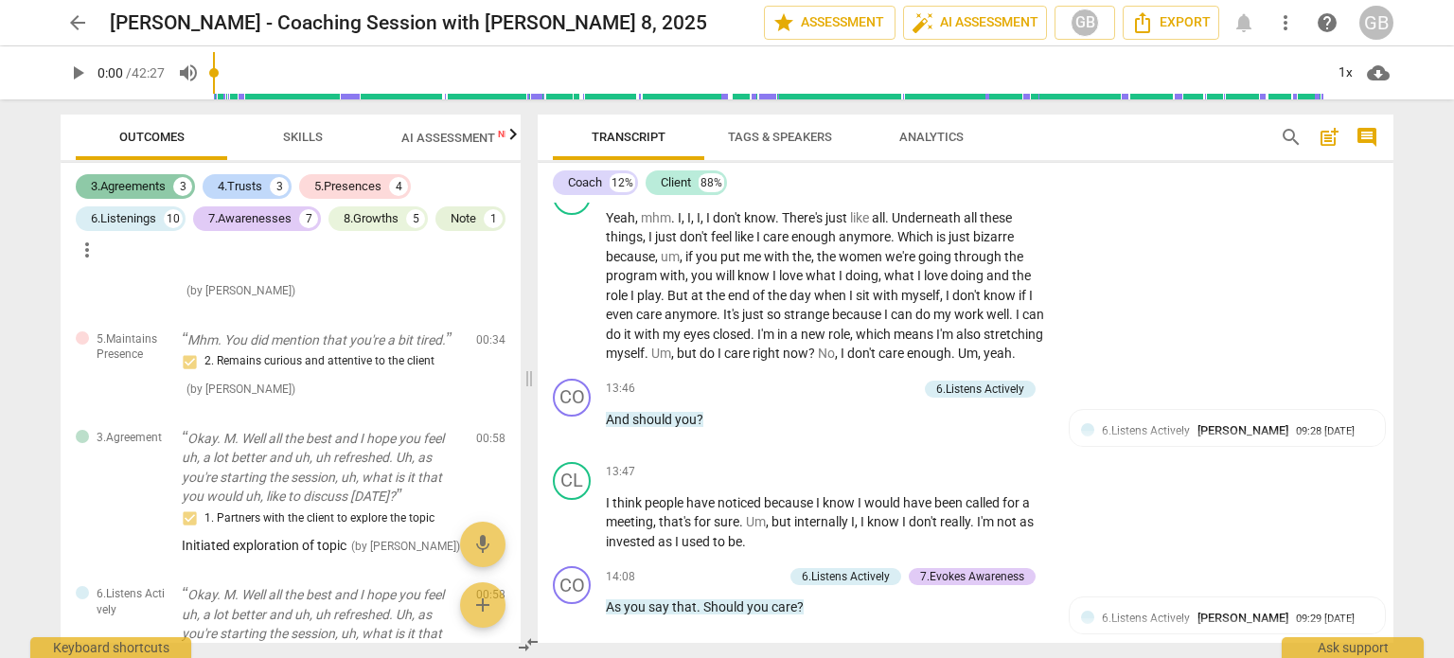
scroll to position [3386, 0]
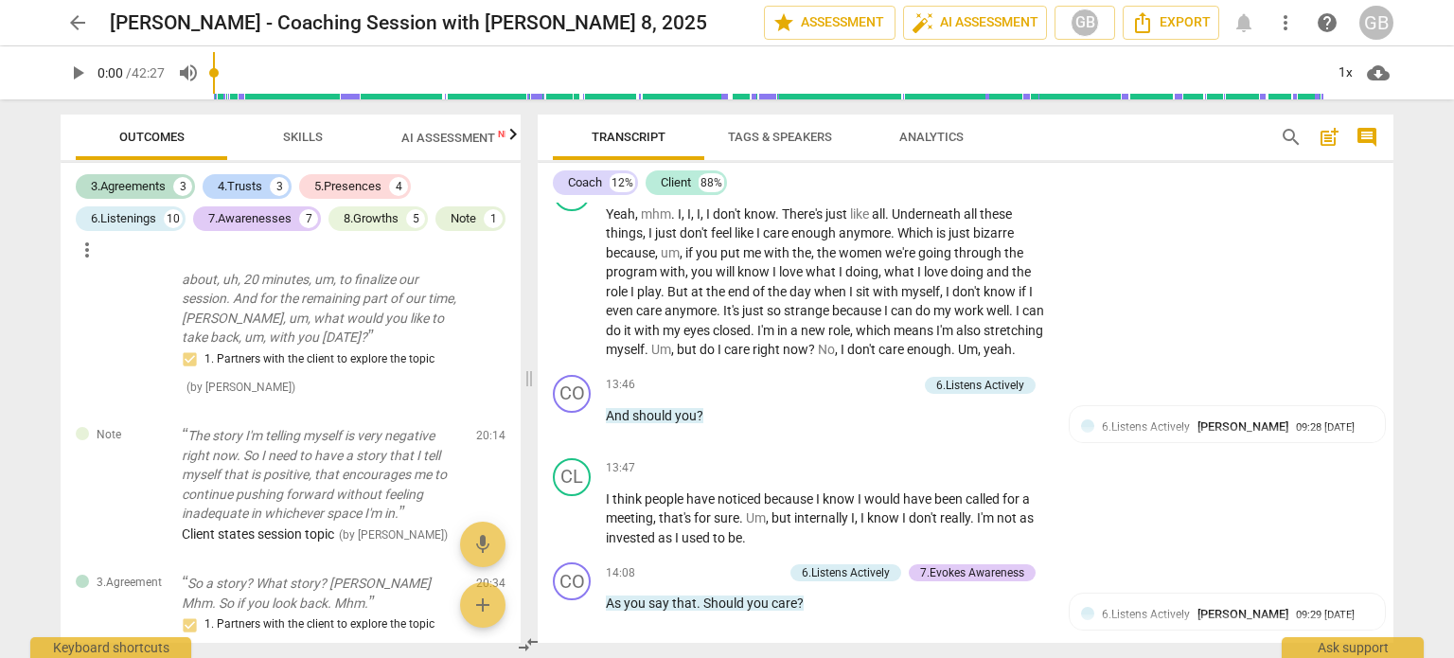
click at [300, 134] on span "Skills" at bounding box center [303, 137] width 40 height 14
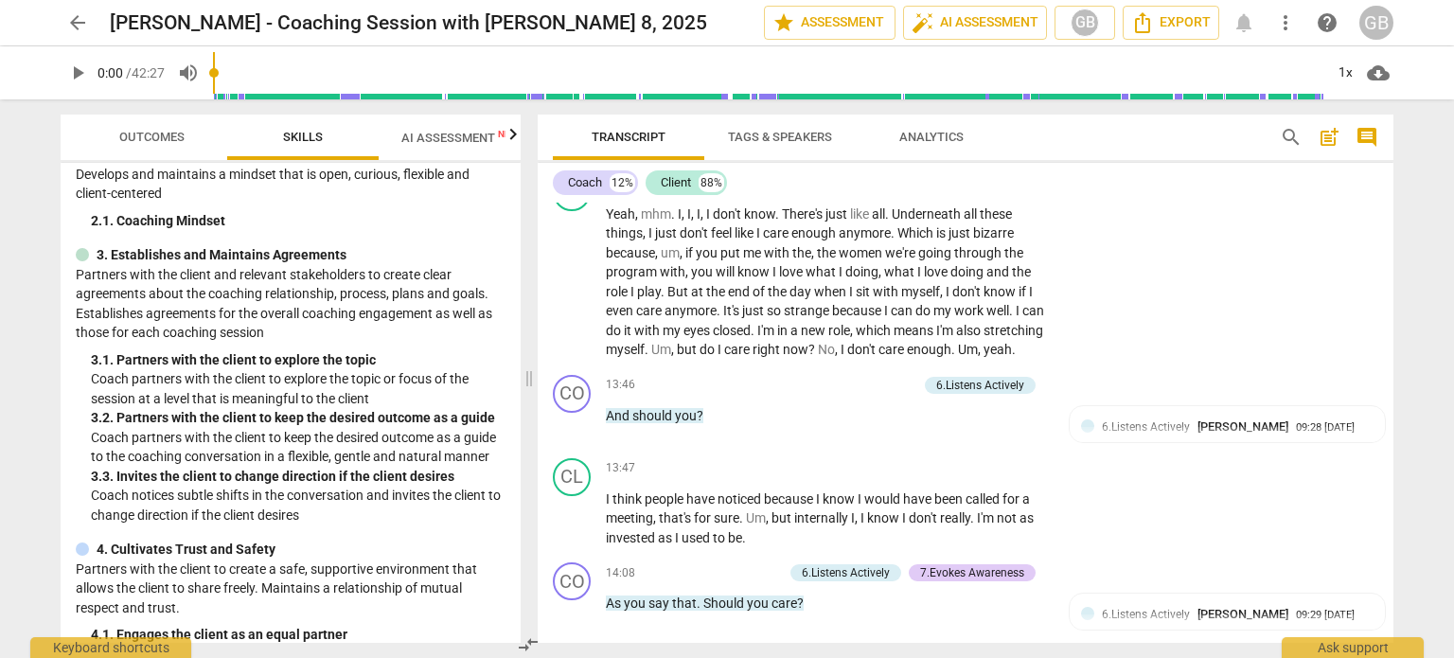
scroll to position [189, 0]
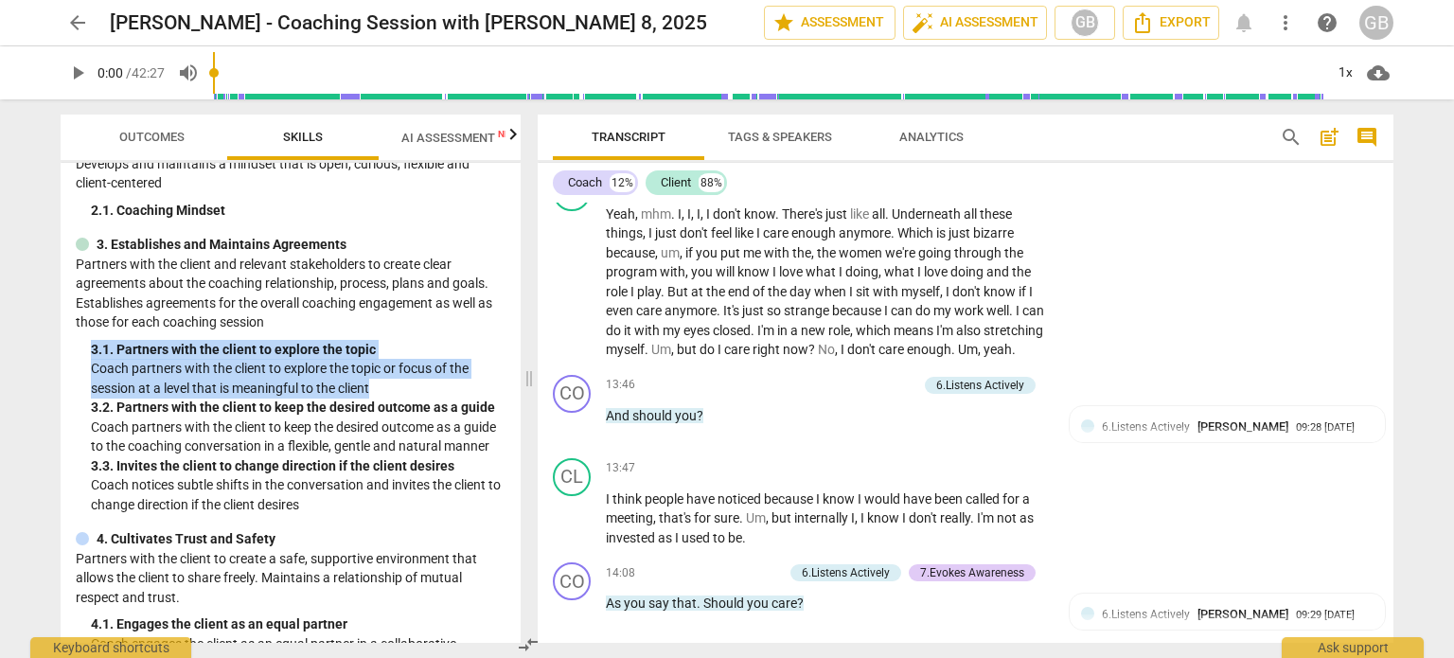
drag, startPoint x: 83, startPoint y: 352, endPoint x: 417, endPoint y: 392, distance: 335.7
click at [417, 392] on div "3. Establishes and Maintains Agreements Partners with the client and relevant s…" at bounding box center [291, 374] width 430 height 279
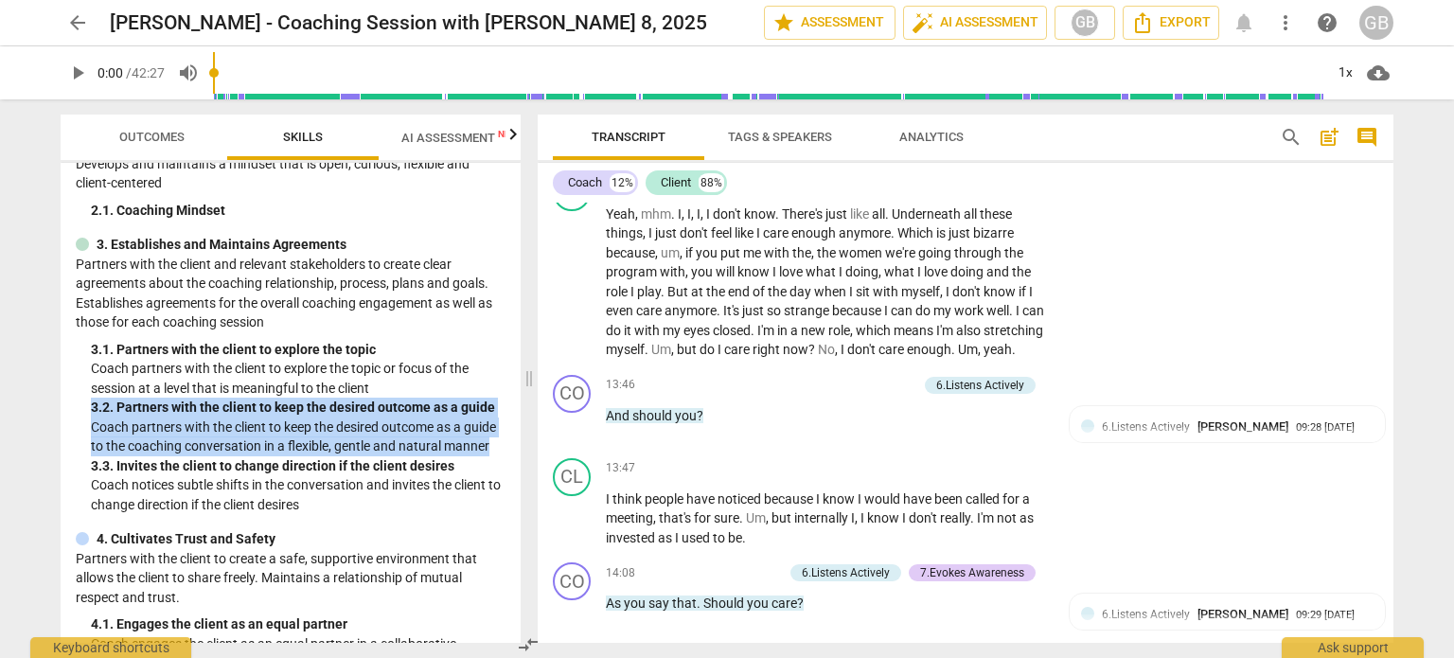
drag, startPoint x: 84, startPoint y: 408, endPoint x: 257, endPoint y: 470, distance: 183.0
click at [257, 470] on div "3. Establishes and Maintains Agreements Partners with the client and relevant s…" at bounding box center [291, 374] width 430 height 279
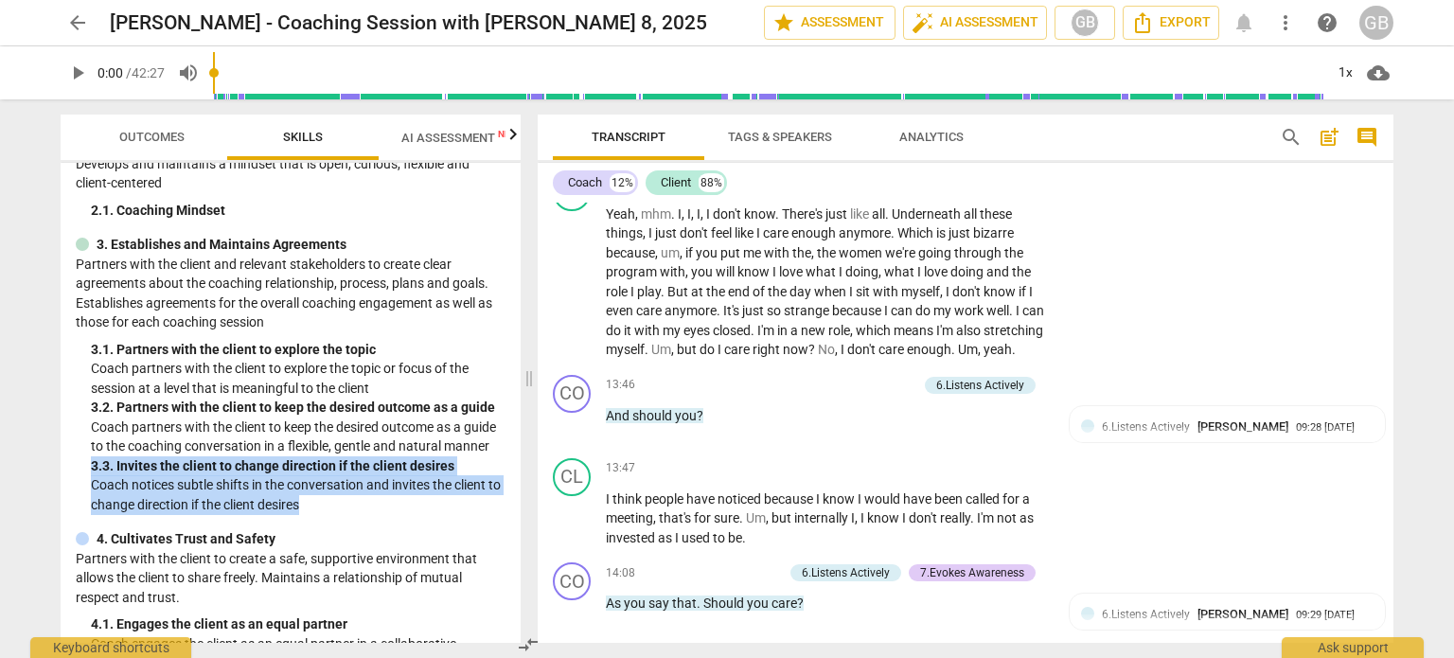
drag, startPoint x: 91, startPoint y: 489, endPoint x: 318, endPoint y: 523, distance: 229.8
click at [318, 515] on div "3. 3. Invites the client to change direction if the client desires Coach notice…" at bounding box center [298, 485] width 415 height 59
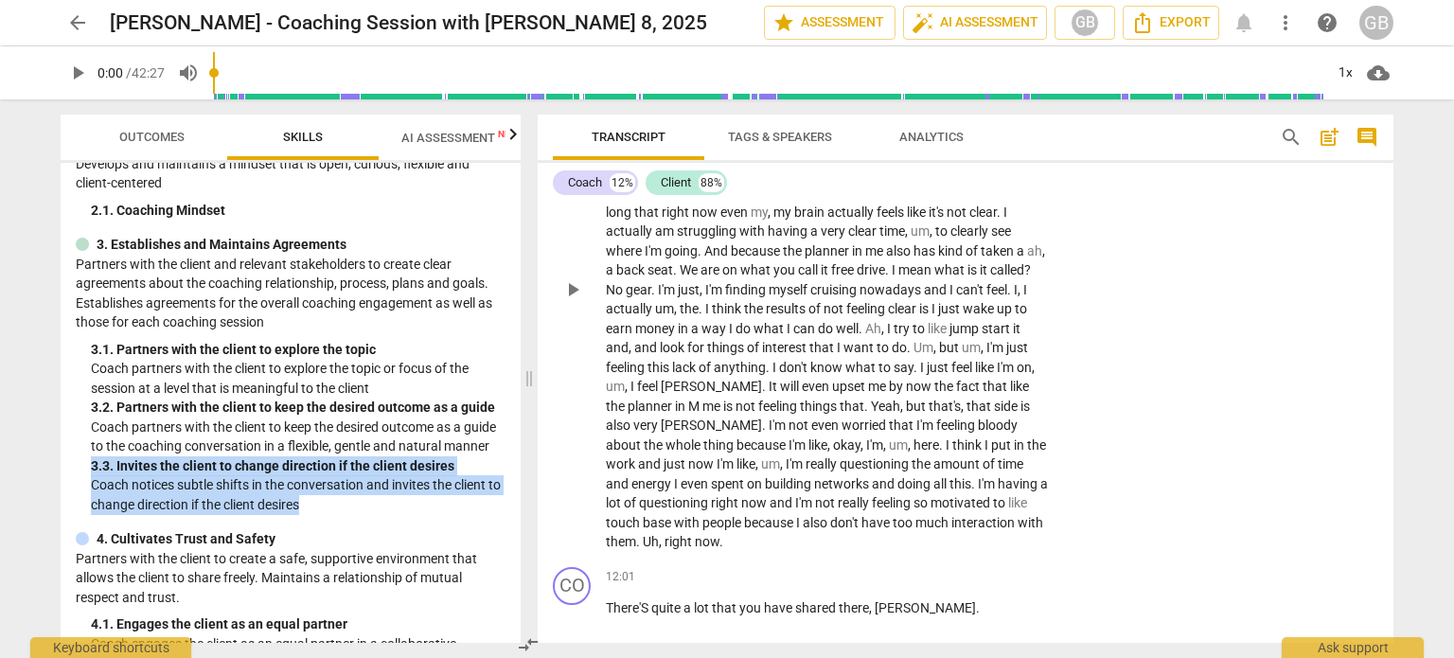
scroll to position [2534, 0]
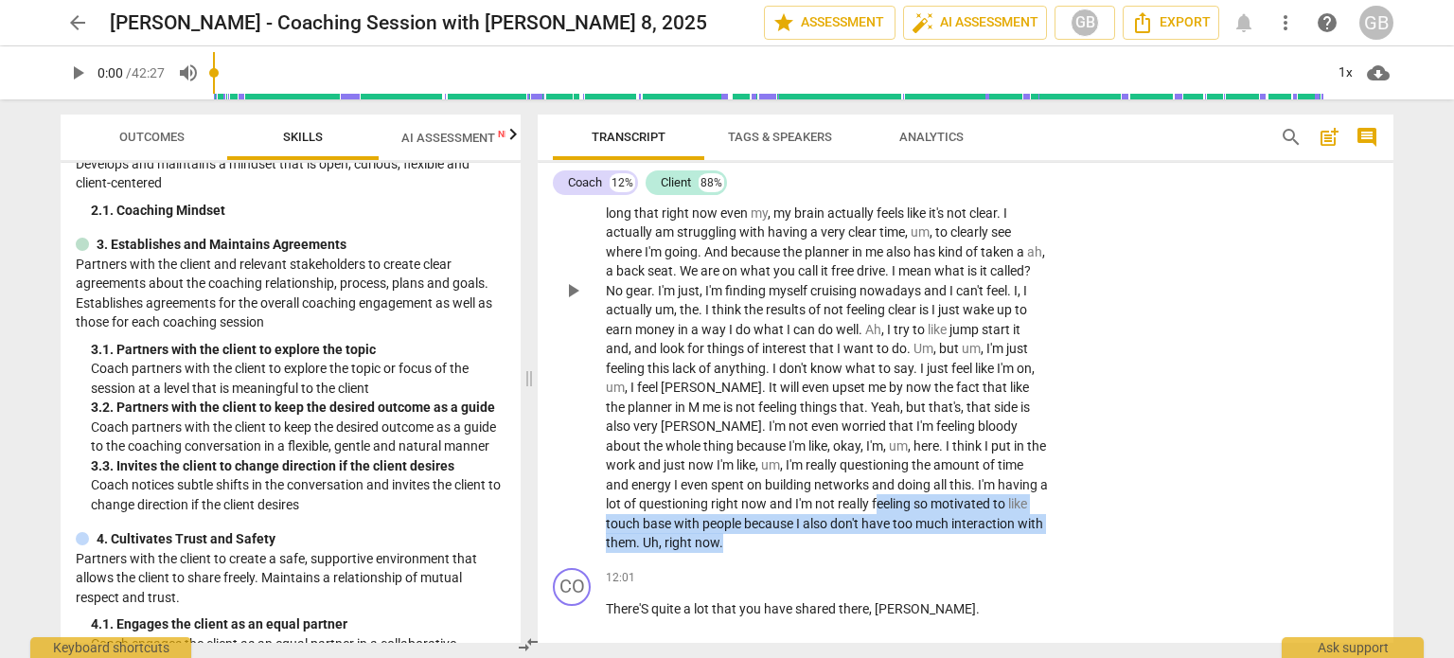
drag, startPoint x: 857, startPoint y: 518, endPoint x: 890, endPoint y: 548, distance: 44.9
click at [890, 548] on p "Um , I'm actually worried if I can deliver my role just because I don't have pu…" at bounding box center [827, 290] width 443 height 525
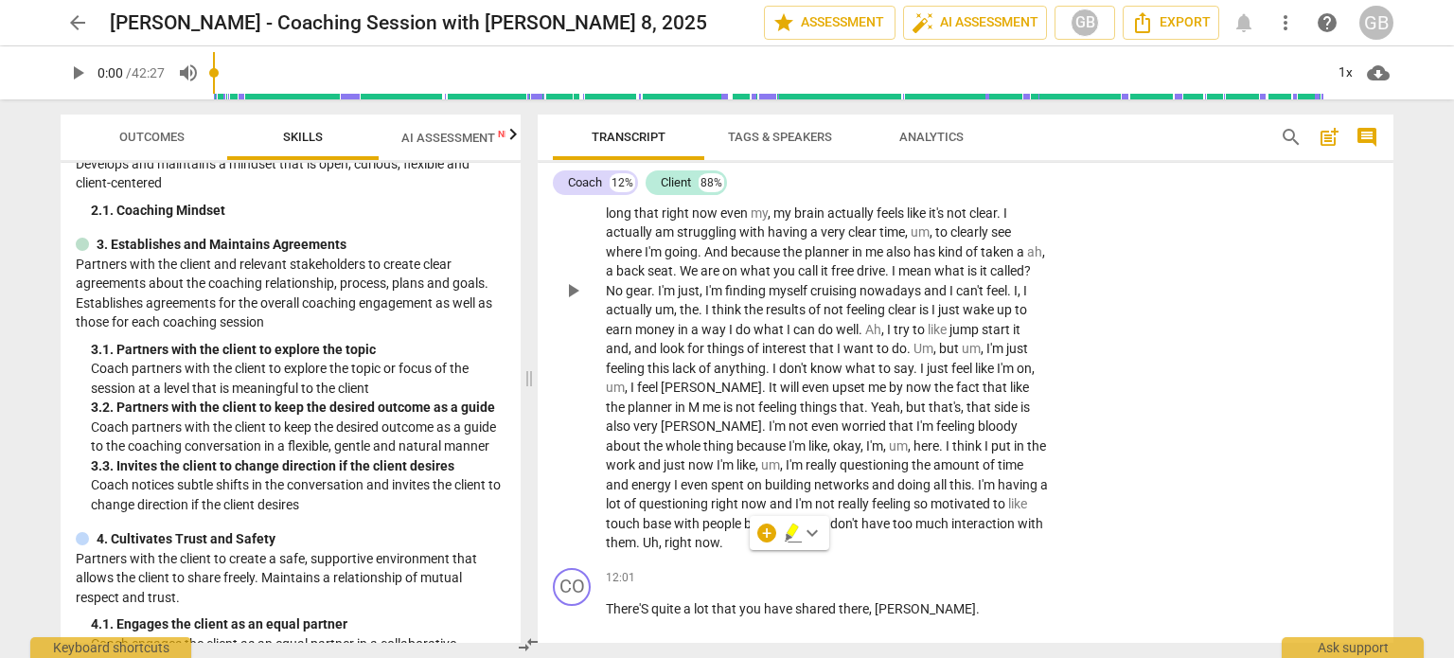
click at [687, 511] on span "questioning" at bounding box center [675, 503] width 72 height 15
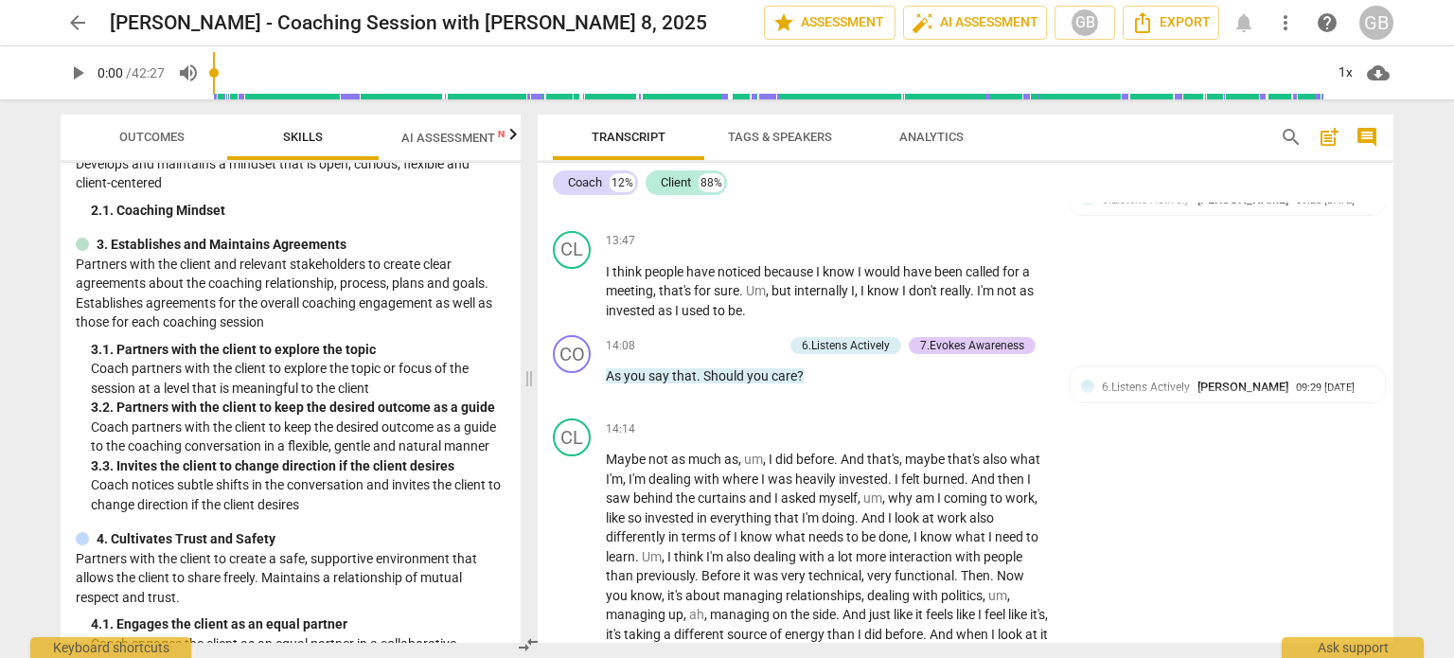
scroll to position [3670, 0]
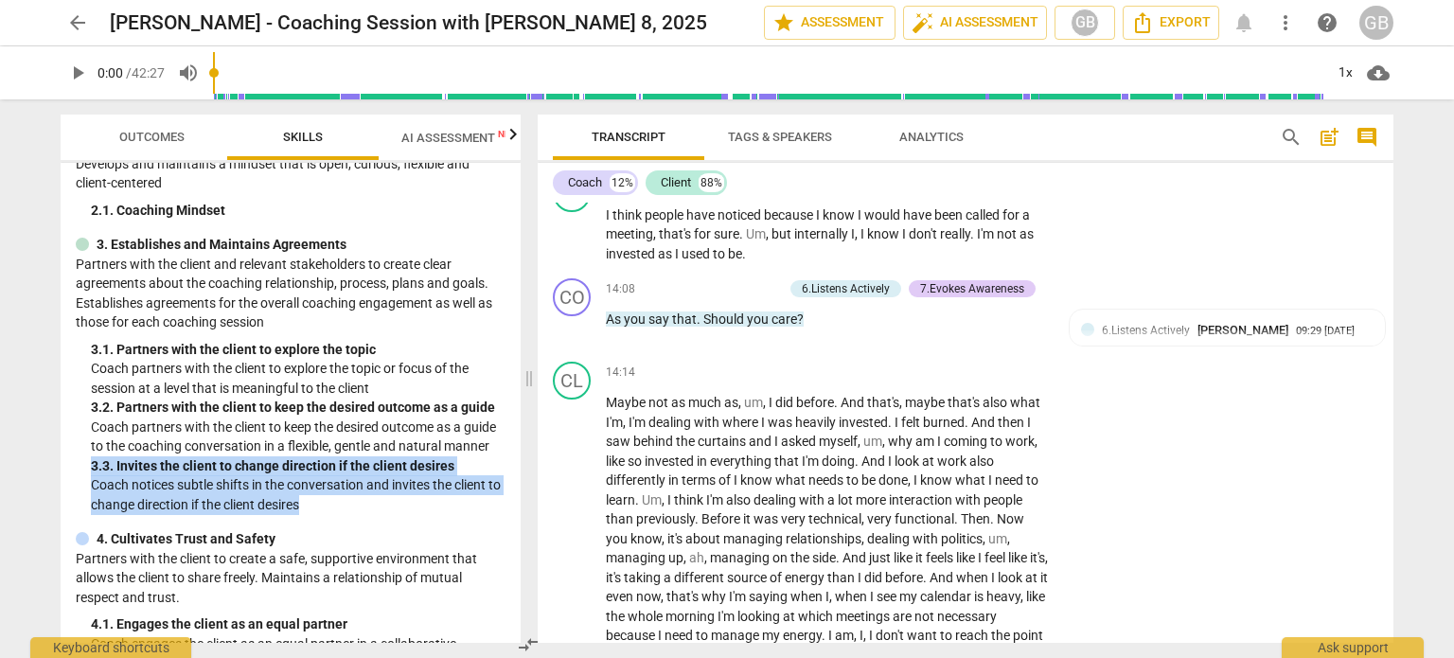
drag, startPoint x: 72, startPoint y: 480, endPoint x: 440, endPoint y: 518, distance: 370.3
click at [440, 518] on div "Minimum Skills Requirements for MCC (2023) visibility 1. Demonstrates Ethical P…" at bounding box center [291, 403] width 460 height 480
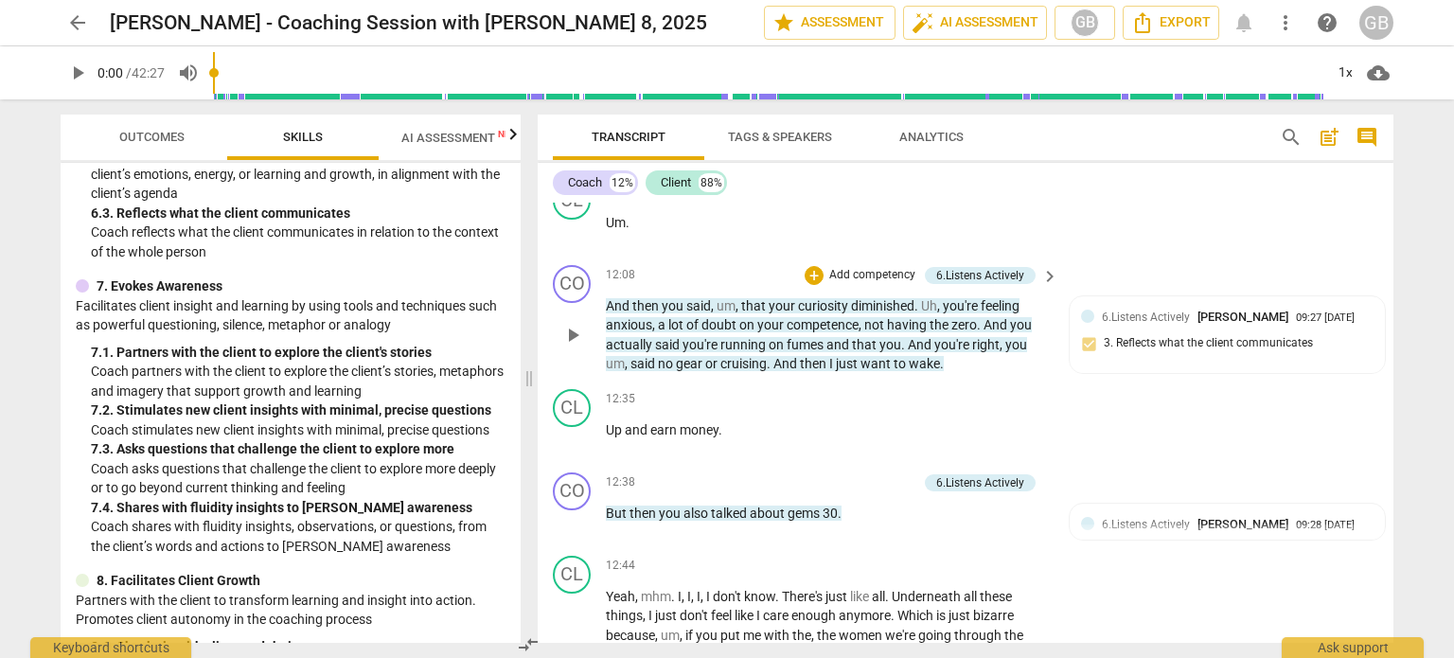
scroll to position [3007, 0]
